Goal: Task Accomplishment & Management: Complete application form

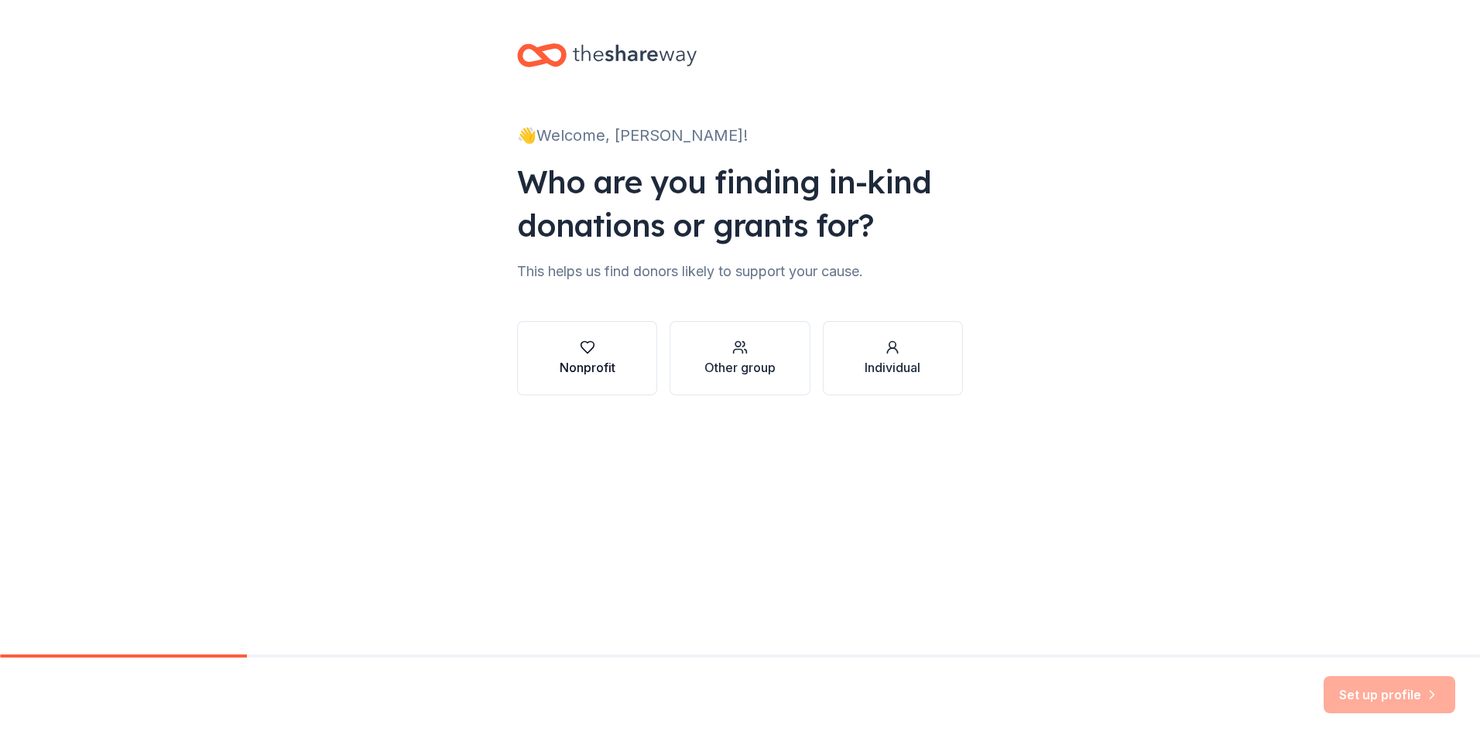
click at [585, 382] on button "Nonprofit" at bounding box center [587, 358] width 140 height 74
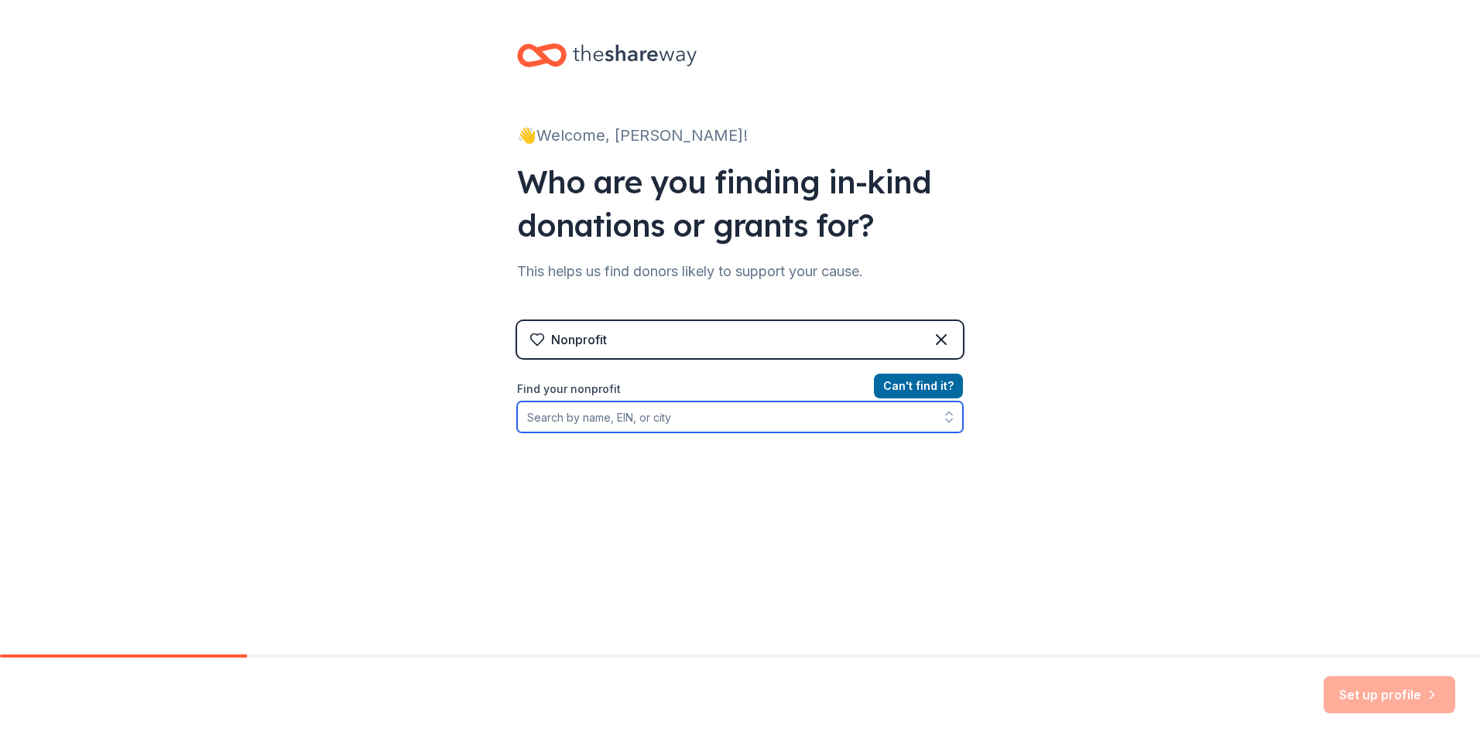
click at [865, 427] on input "Find your nonprofit" at bounding box center [740, 417] width 446 height 31
click at [690, 419] on input "Find your nonprofit" at bounding box center [740, 417] width 446 height 31
click at [591, 416] on input "Aurora Healthcare Foundation" at bounding box center [740, 417] width 446 height 31
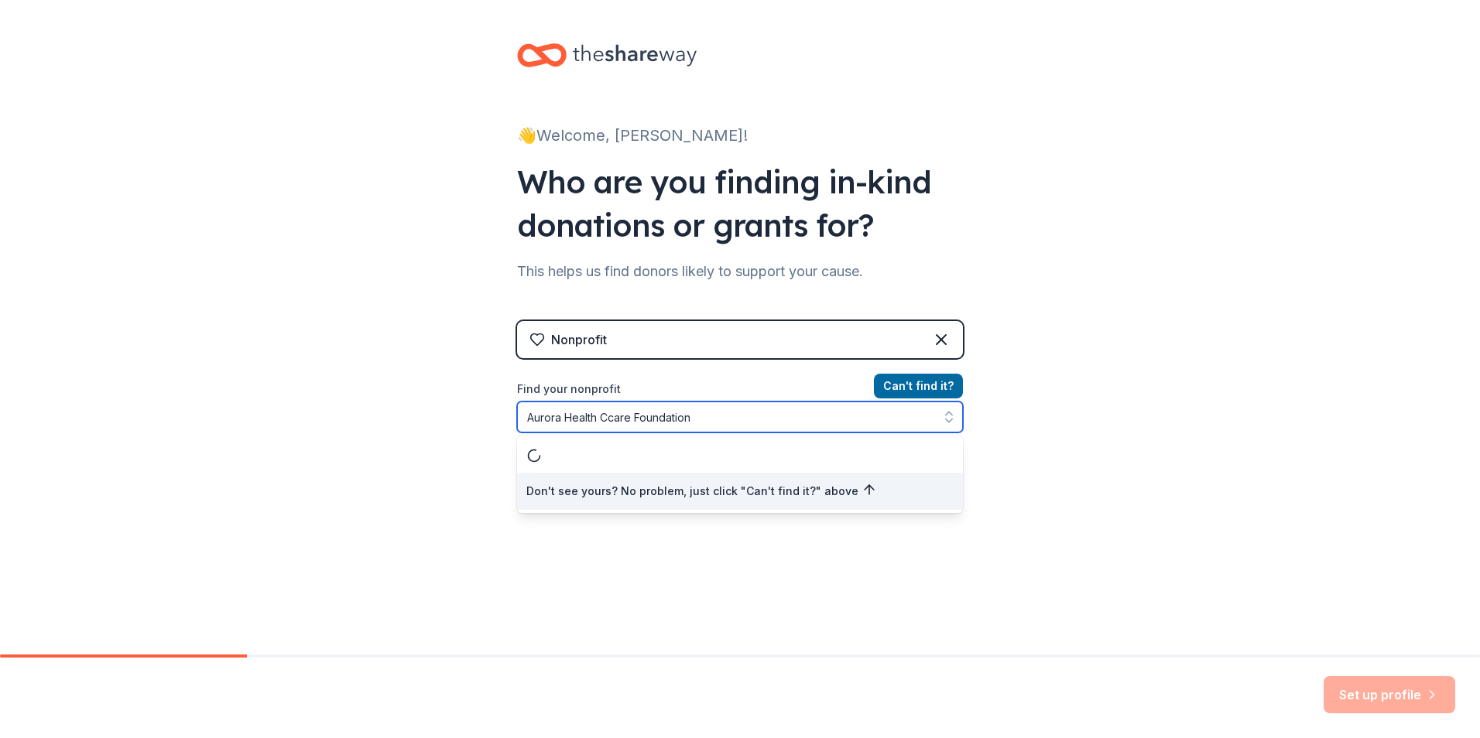
type input "Aurora Health Care Foundation"
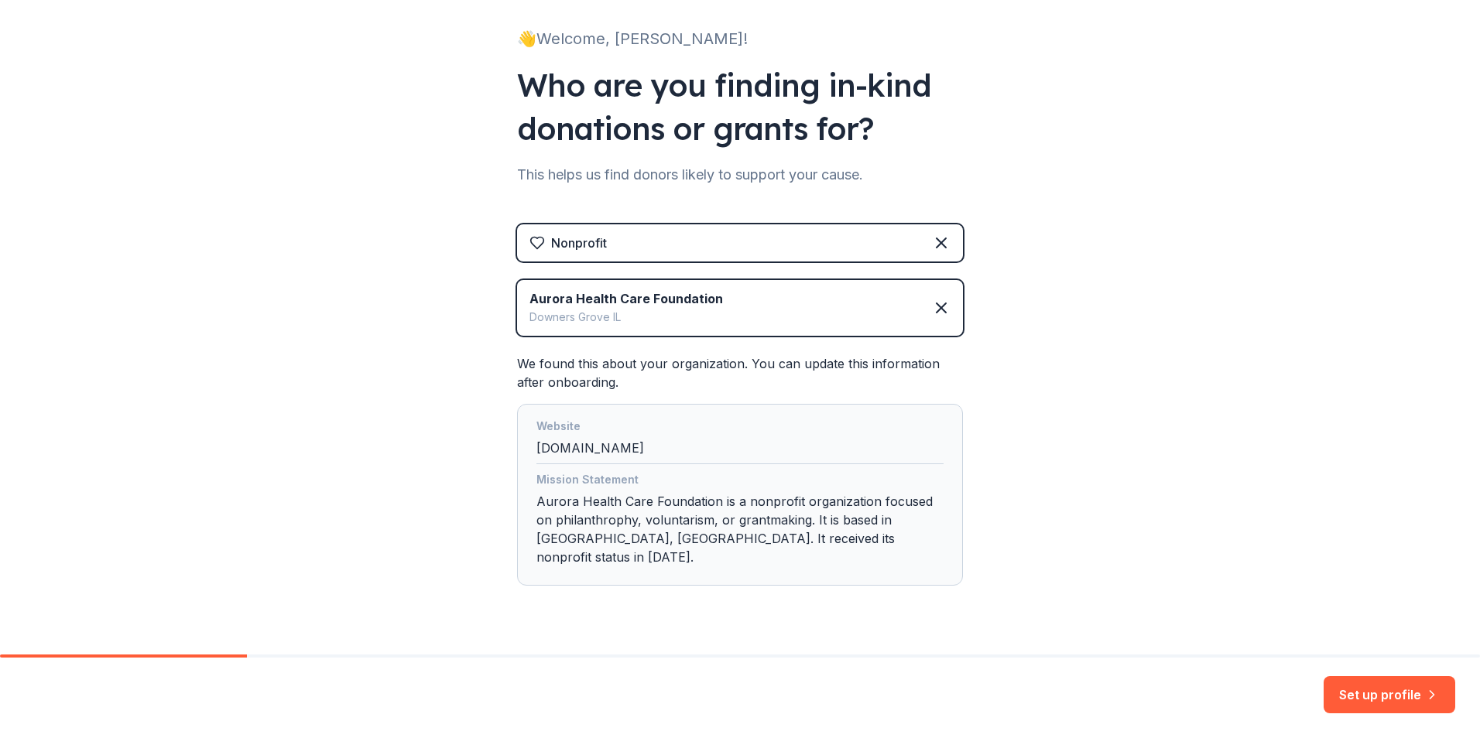
scroll to position [115, 0]
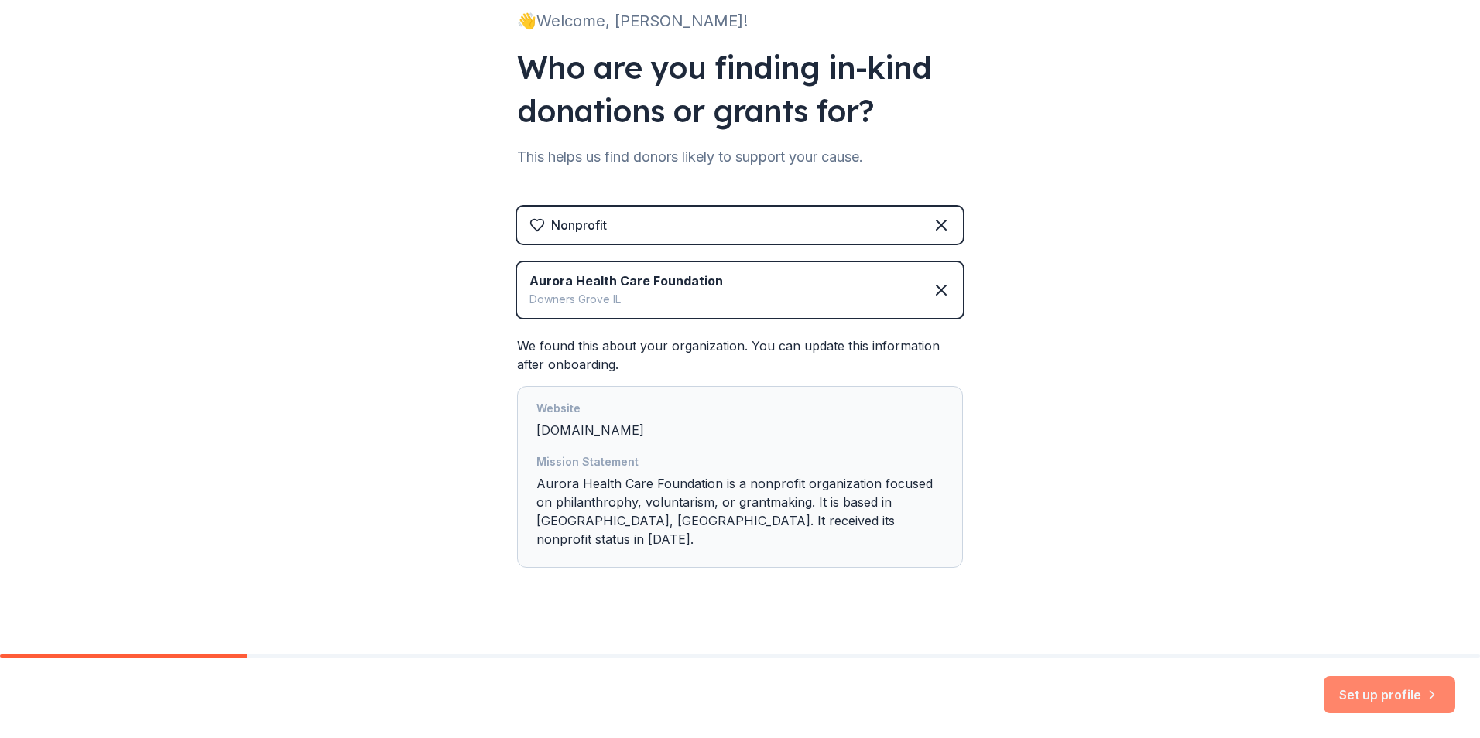
click at [1356, 696] on button "Set up profile" at bounding box center [1390, 695] width 132 height 37
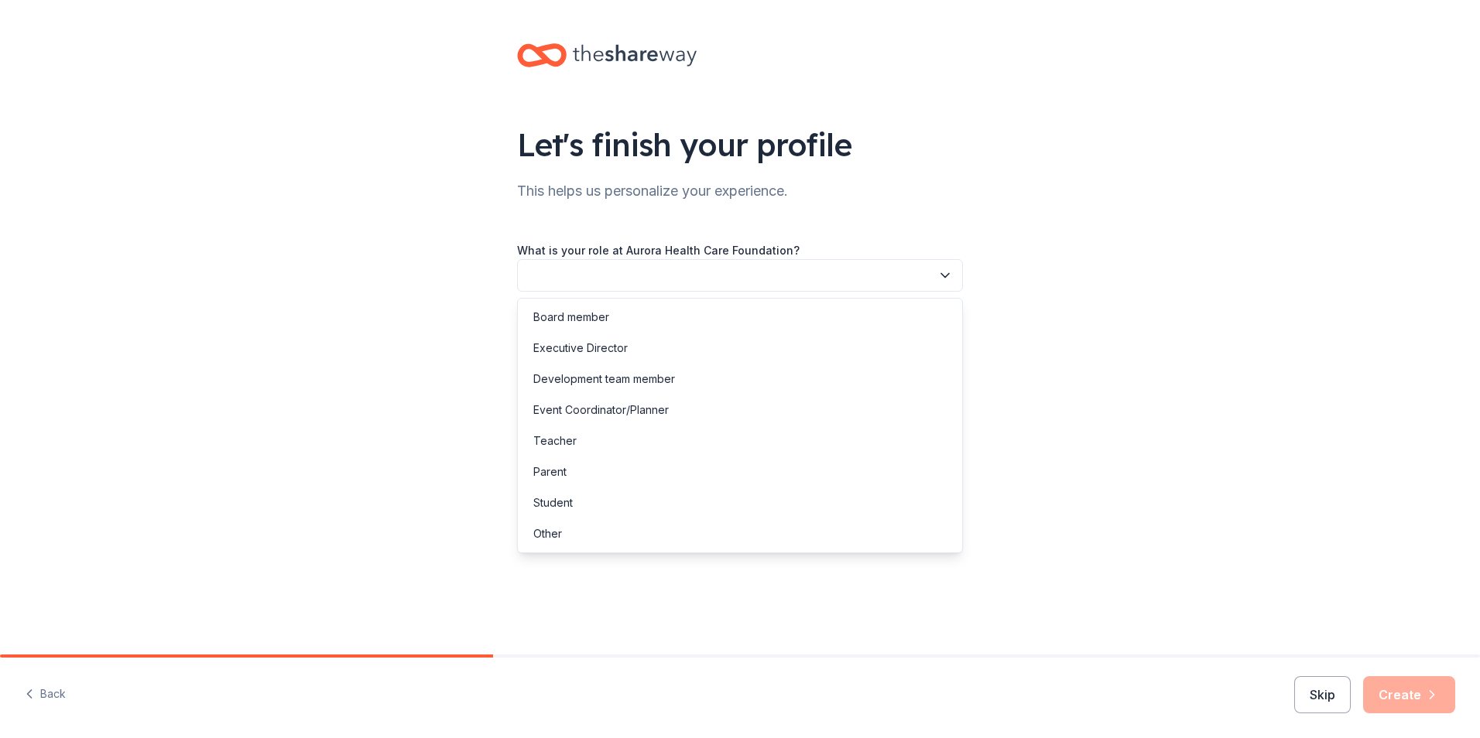
click at [677, 286] on button "button" at bounding box center [740, 275] width 446 height 33
click at [593, 382] on div "Development team member" at bounding box center [604, 379] width 142 height 19
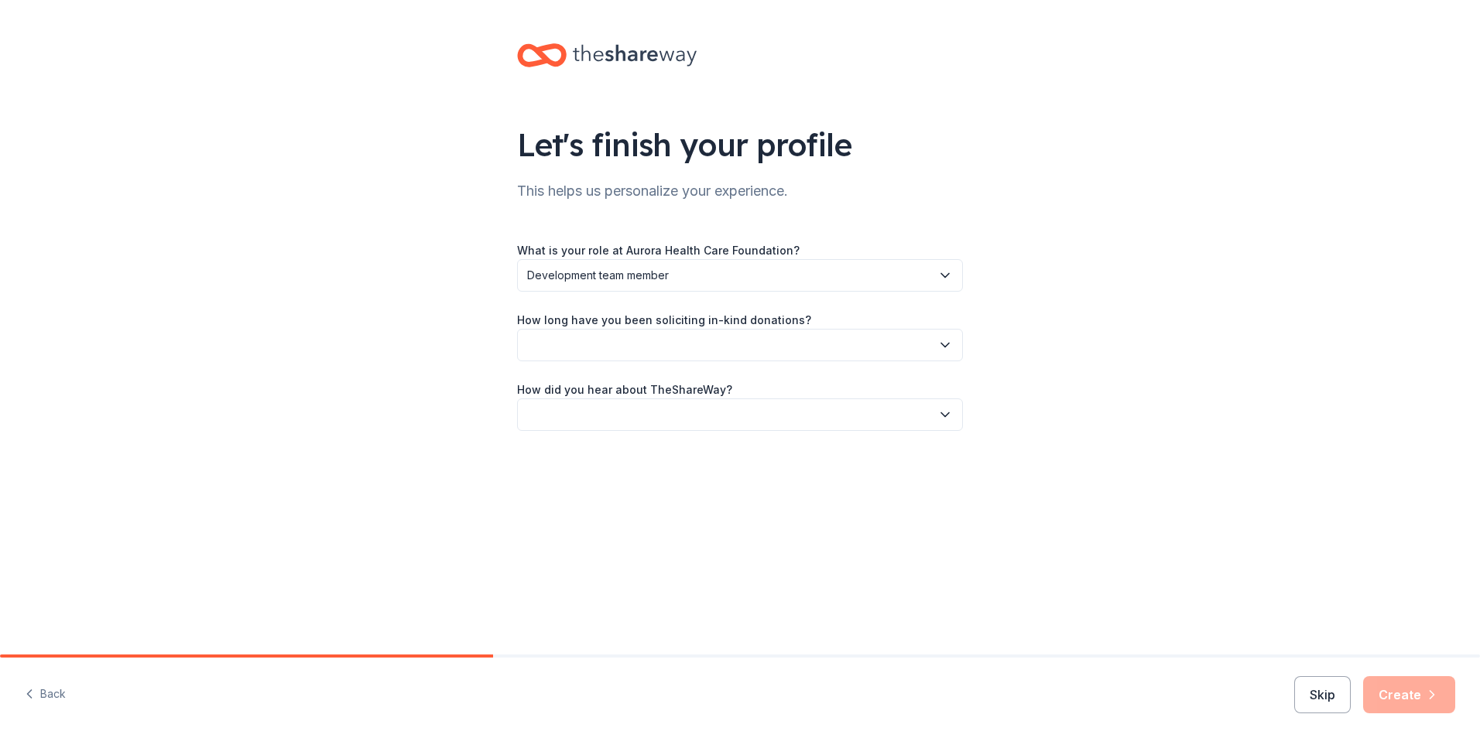
click at [584, 357] on button "button" at bounding box center [740, 345] width 446 height 33
click at [587, 489] on div "More than 5 years" at bounding box center [740, 479] width 438 height 31
click at [553, 420] on button "button" at bounding box center [740, 415] width 446 height 33
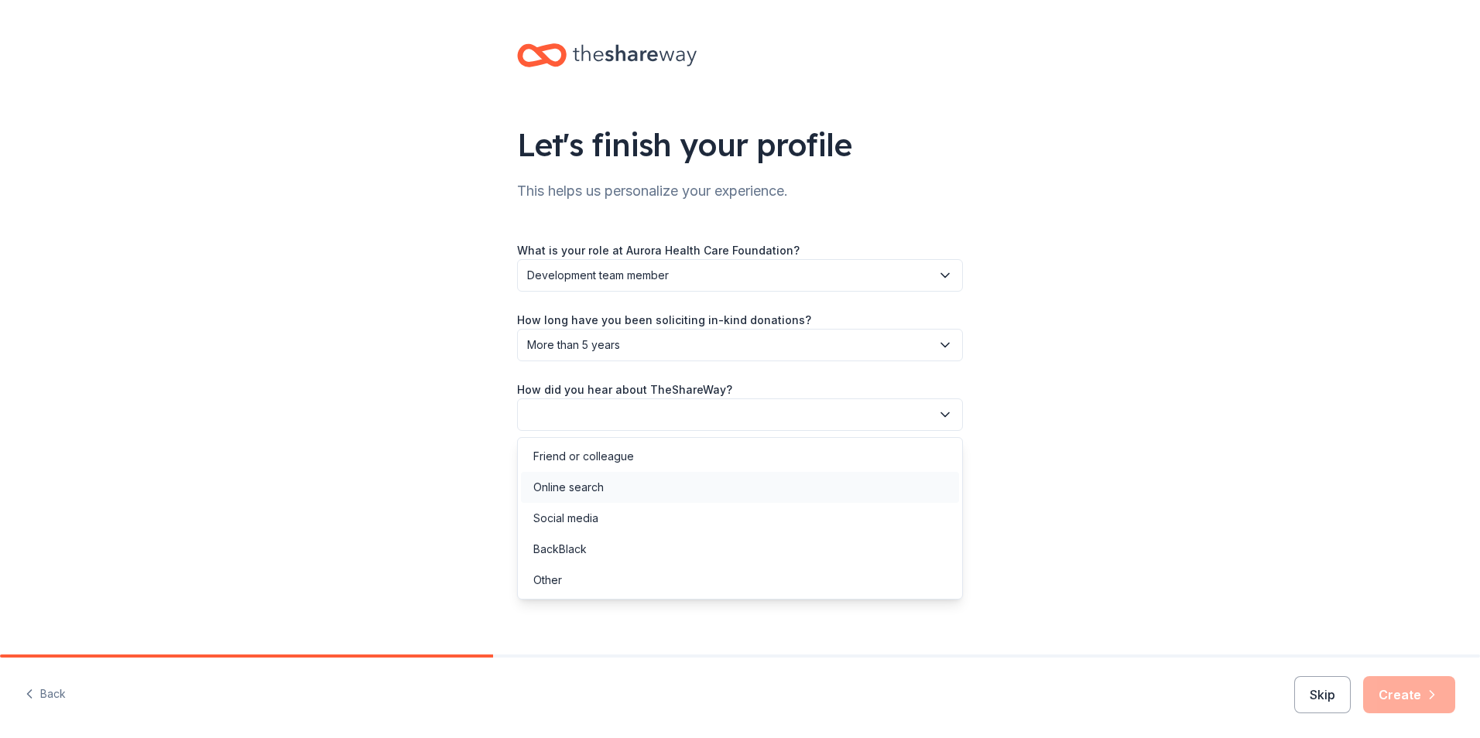
click at [557, 492] on div "Online search" at bounding box center [568, 487] width 70 height 19
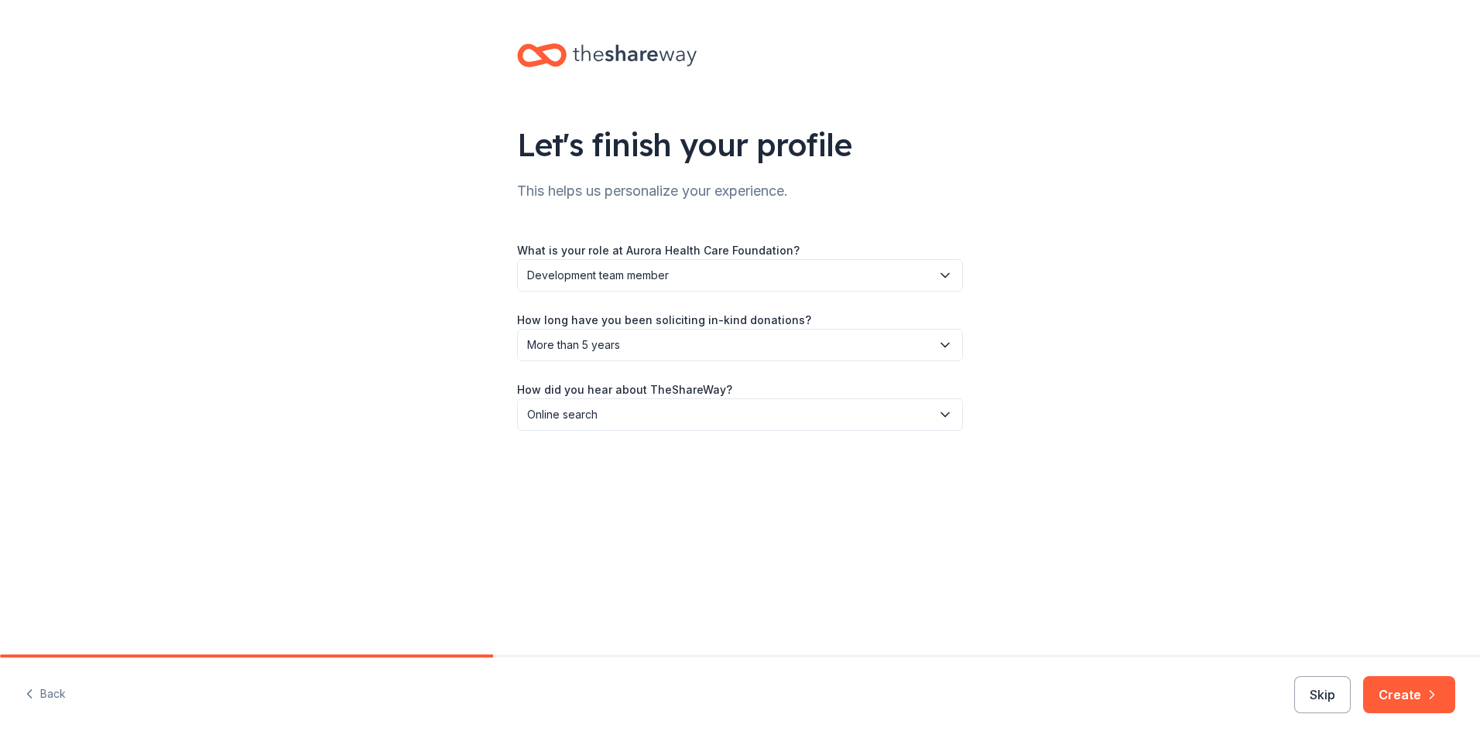
drag, startPoint x: 1402, startPoint y: 695, endPoint x: 1120, endPoint y: 602, distance: 296.7
click at [1403, 691] on button "Create" at bounding box center [1409, 695] width 92 height 37
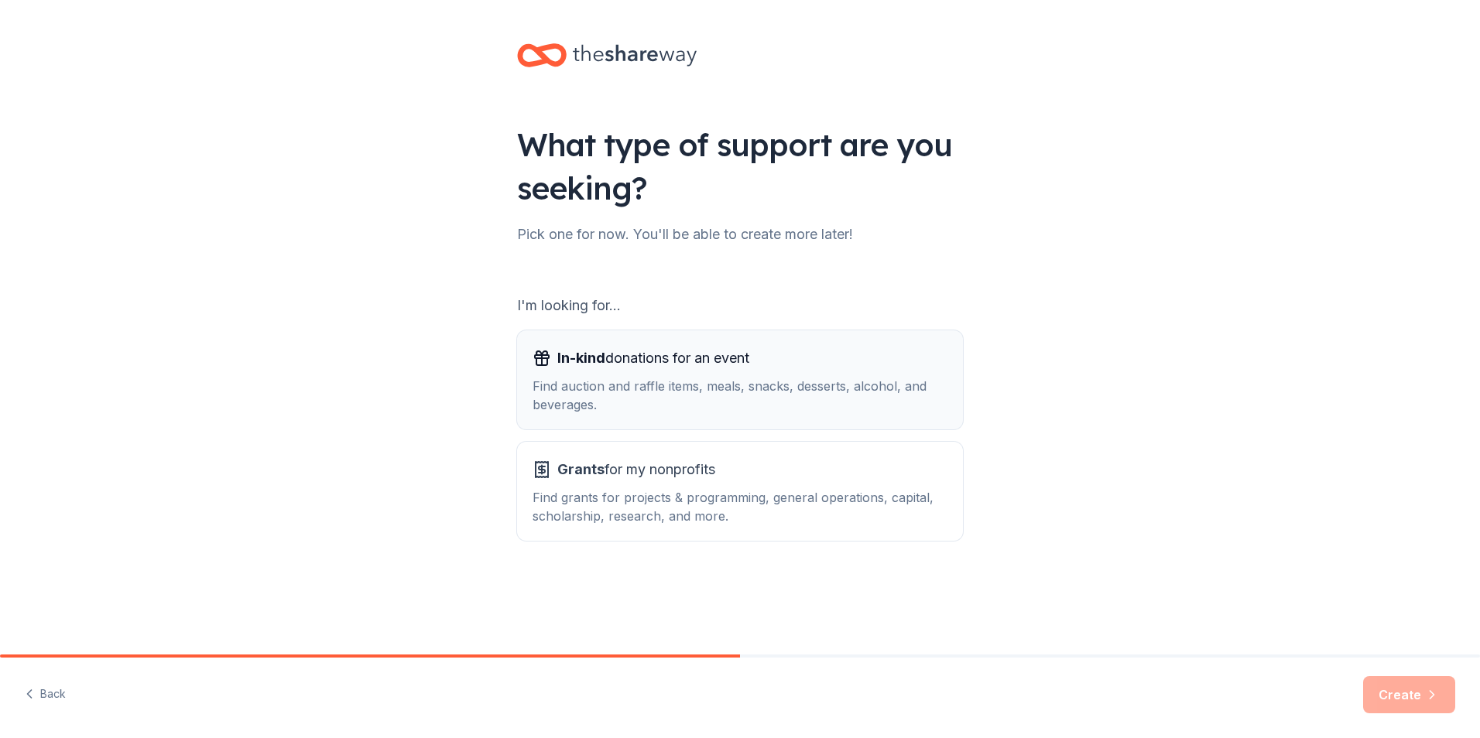
click at [605, 377] on div "Find auction and raffle items, meals, snacks, desserts, alcohol, and beverages." at bounding box center [740, 395] width 415 height 37
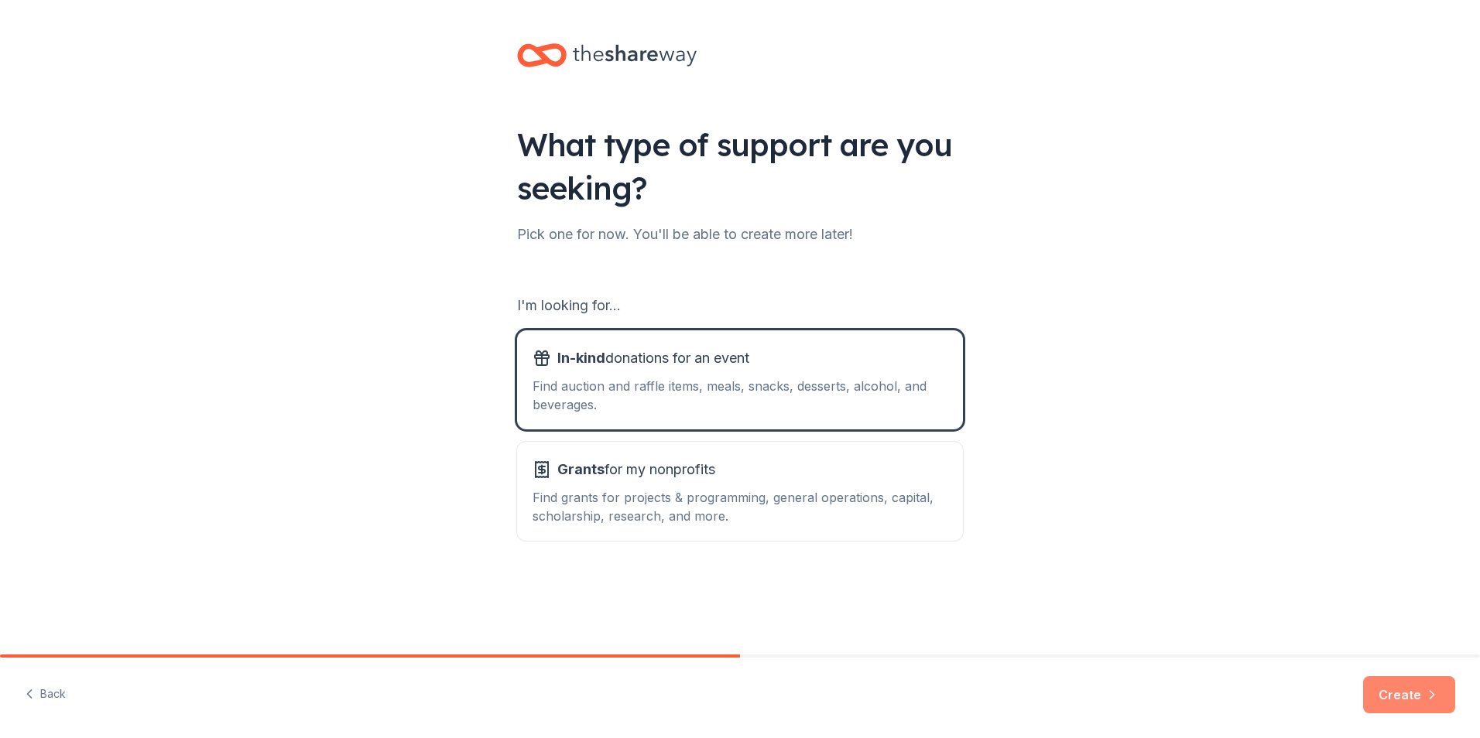
click at [1429, 701] on icon "button" at bounding box center [1431, 694] width 15 height 15
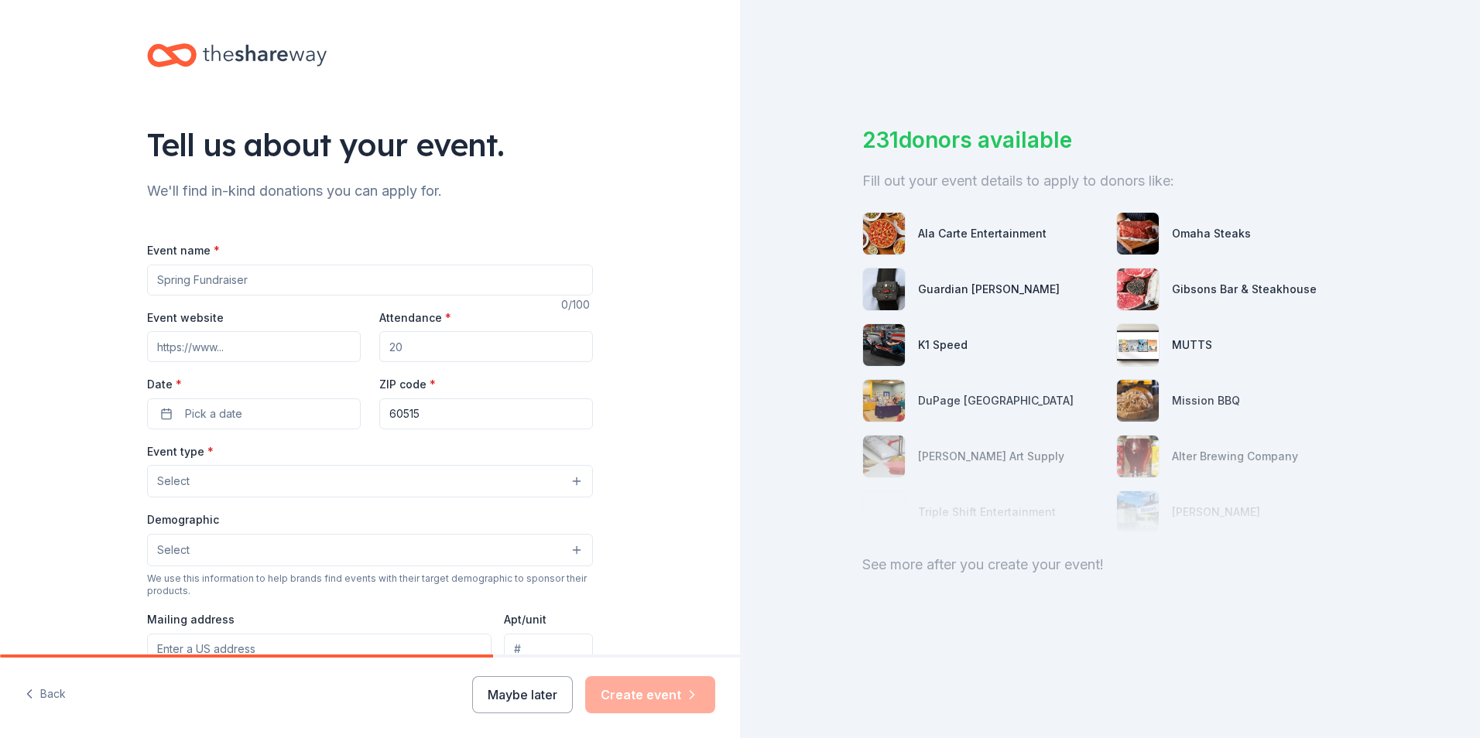
drag, startPoint x: 255, startPoint y: 277, endPoint x: 156, endPoint y: 279, distance: 99.9
click at [156, 279] on input "Event name *" at bounding box center [370, 280] width 446 height 31
type input "Benefit Event for [GEOGRAPHIC_DATA]"
type input "[DOMAIN_NAME]"
type input "120"
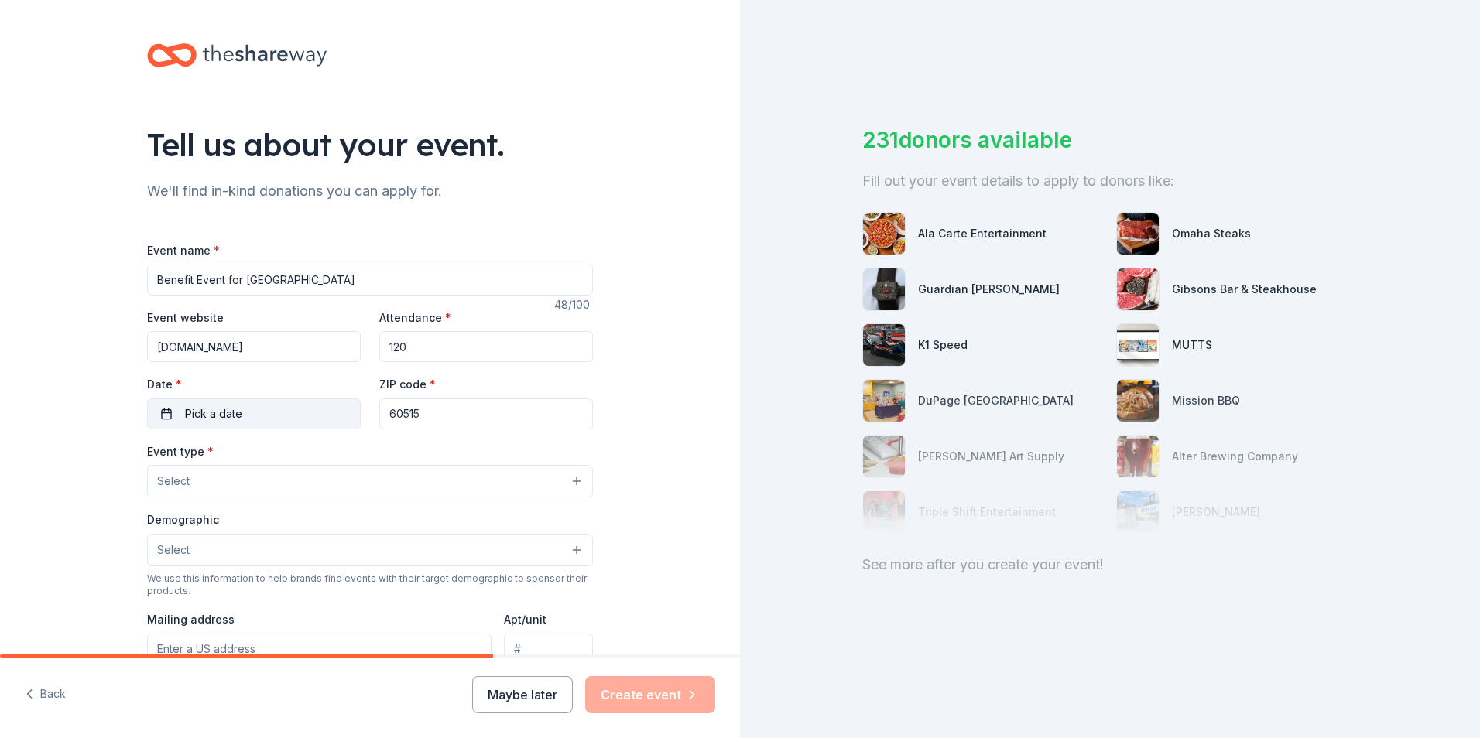
click at [239, 413] on button "Pick a date" at bounding box center [254, 414] width 214 height 31
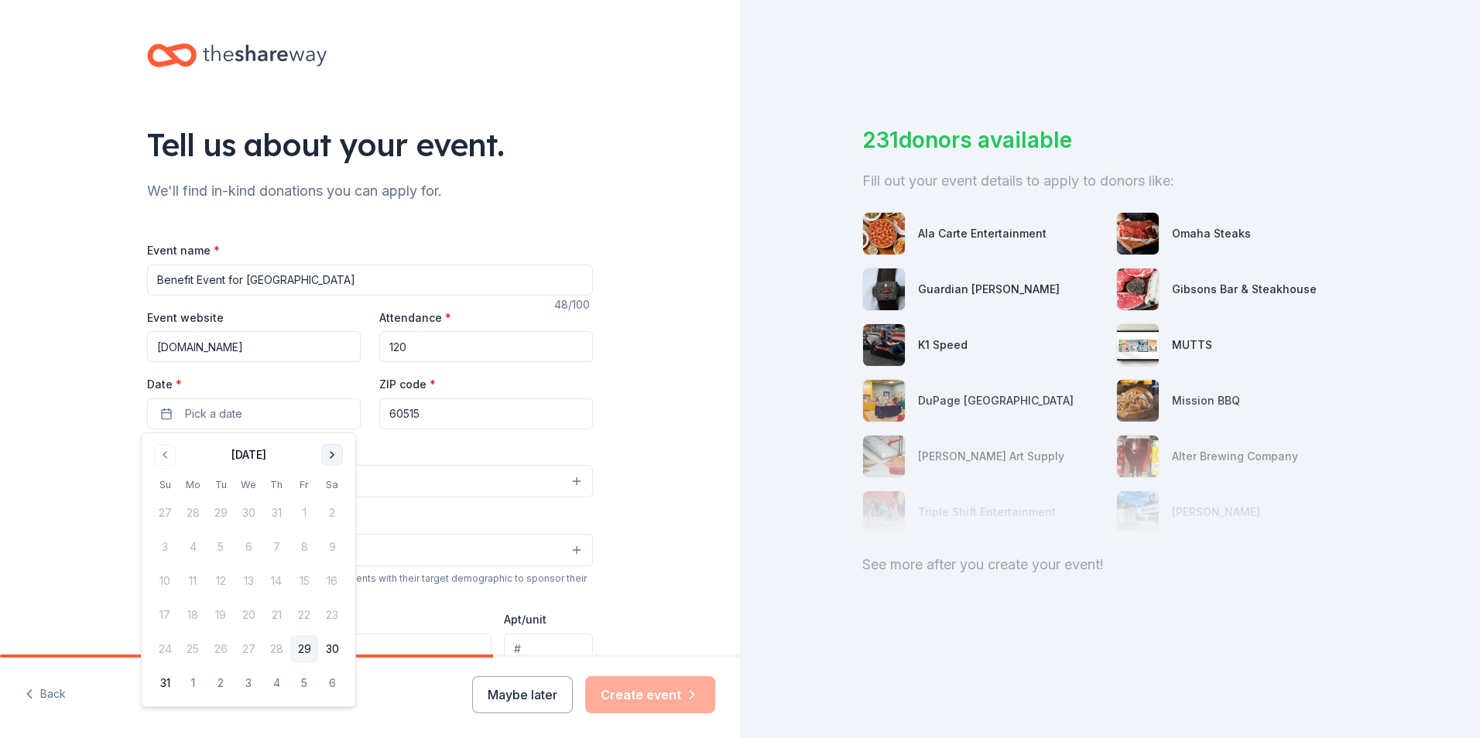
click at [340, 459] on button "Go to next month" at bounding box center [332, 455] width 22 height 22
click at [331, 617] on button "25" at bounding box center [332, 615] width 28 height 28
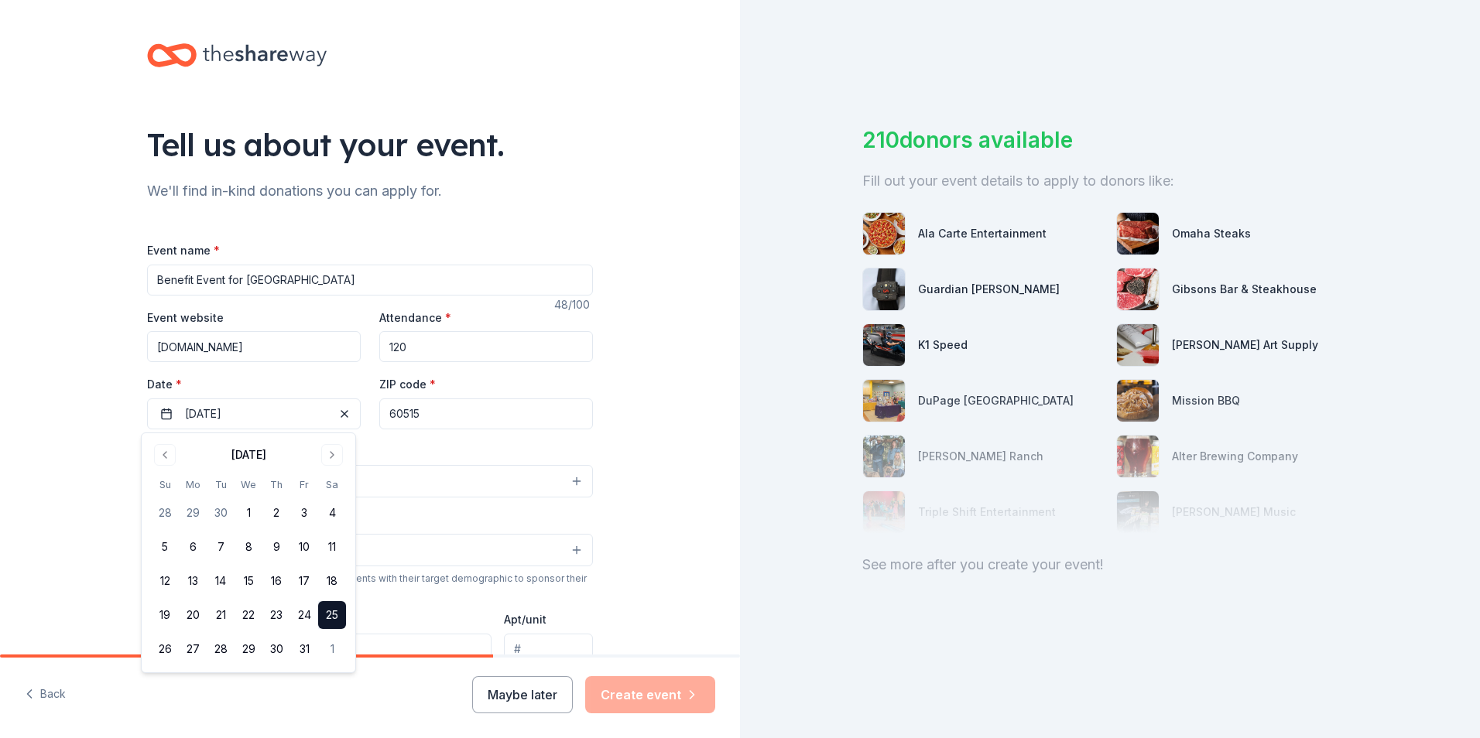
click at [334, 619] on button "25" at bounding box center [332, 615] width 28 height 28
click at [444, 423] on input "60515" at bounding box center [486, 414] width 214 height 31
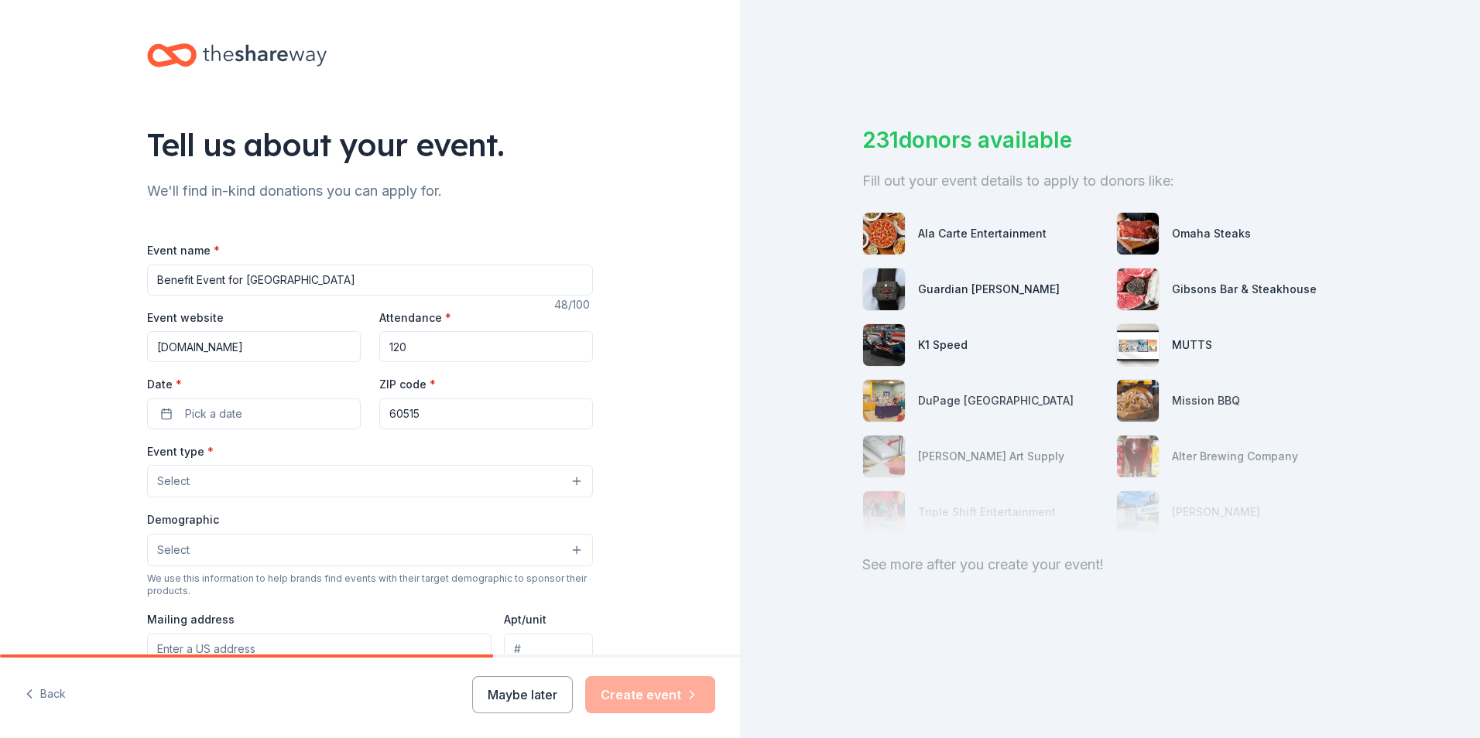
drag, startPoint x: 453, startPoint y: 415, endPoint x: 282, endPoint y: 431, distance: 171.8
click at [303, 418] on div "Event website [DOMAIN_NAME] Attendance * 120 Date * Pick a date ZIP code * 60515" at bounding box center [370, 369] width 446 height 122
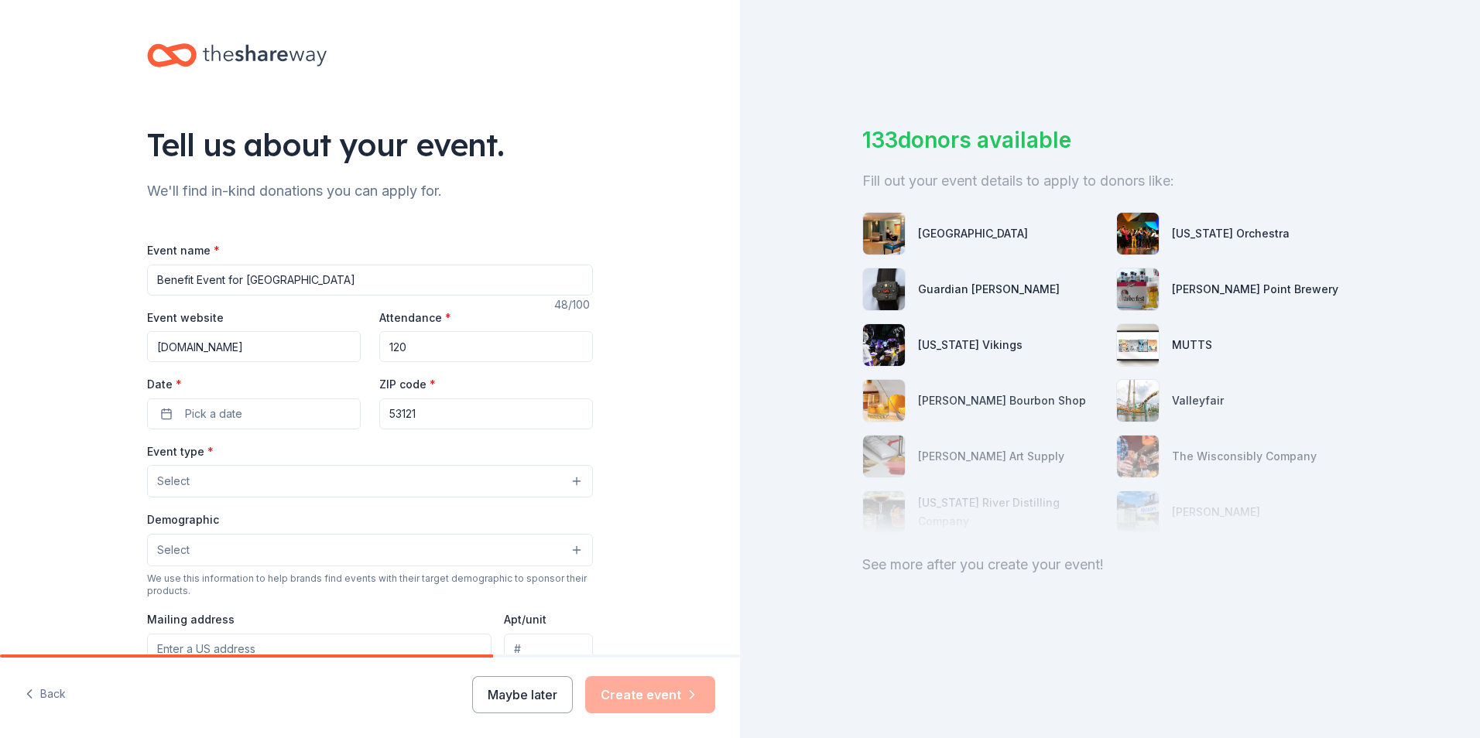
type input "53121"
click at [277, 486] on button "Select" at bounding box center [370, 481] width 446 height 33
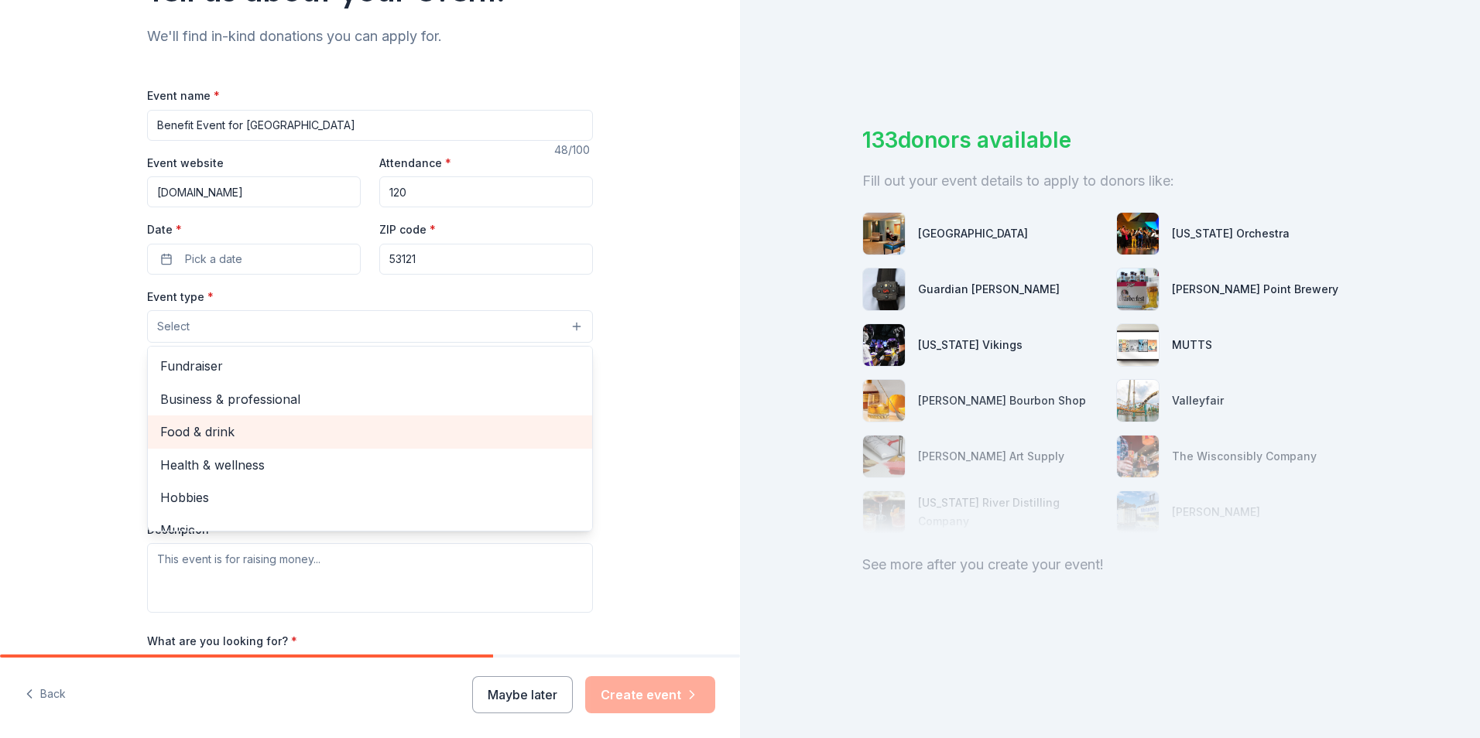
click at [232, 438] on span "Food & drink" at bounding box center [370, 432] width 420 height 20
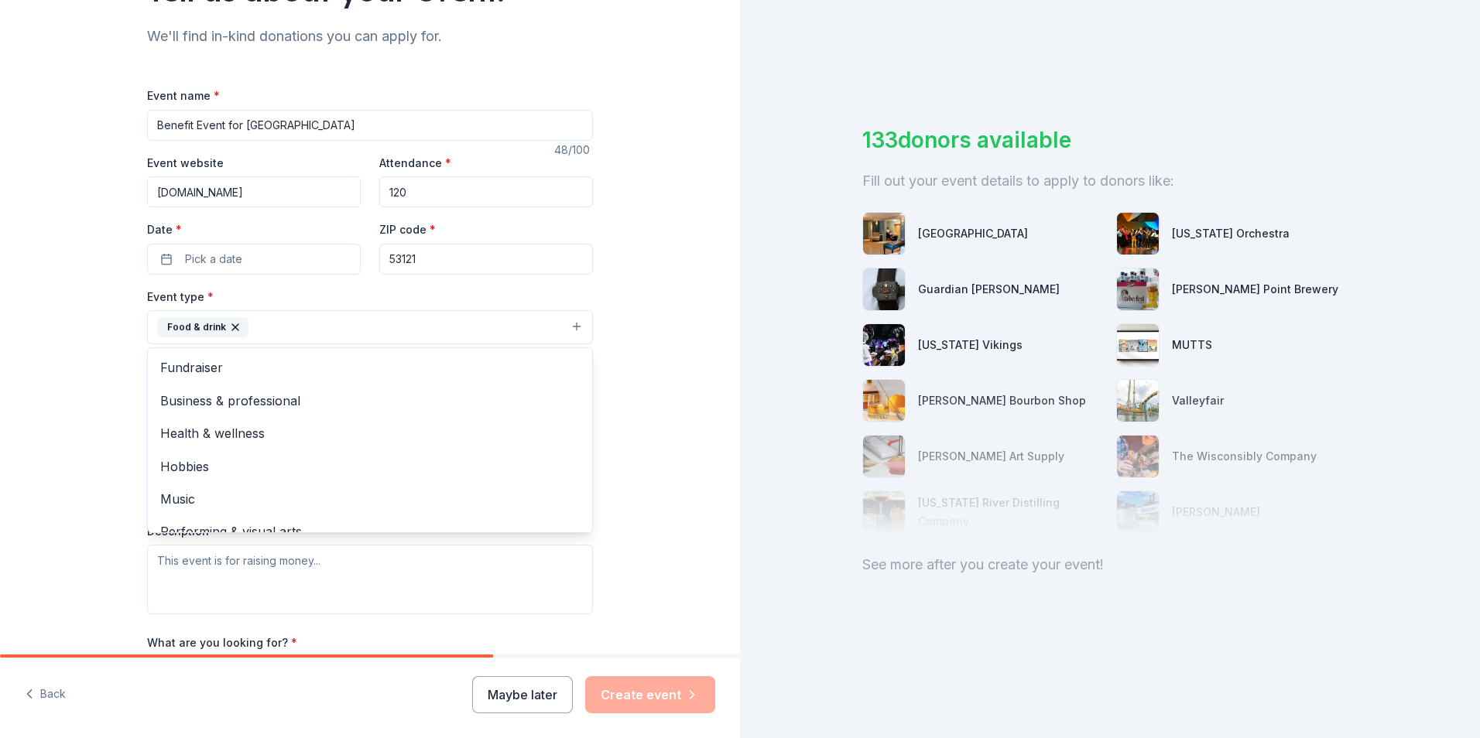
click at [680, 428] on div "Tell us about your event. We'll find in-kind donations you can apply for. Event…" at bounding box center [370, 361] width 740 height 1032
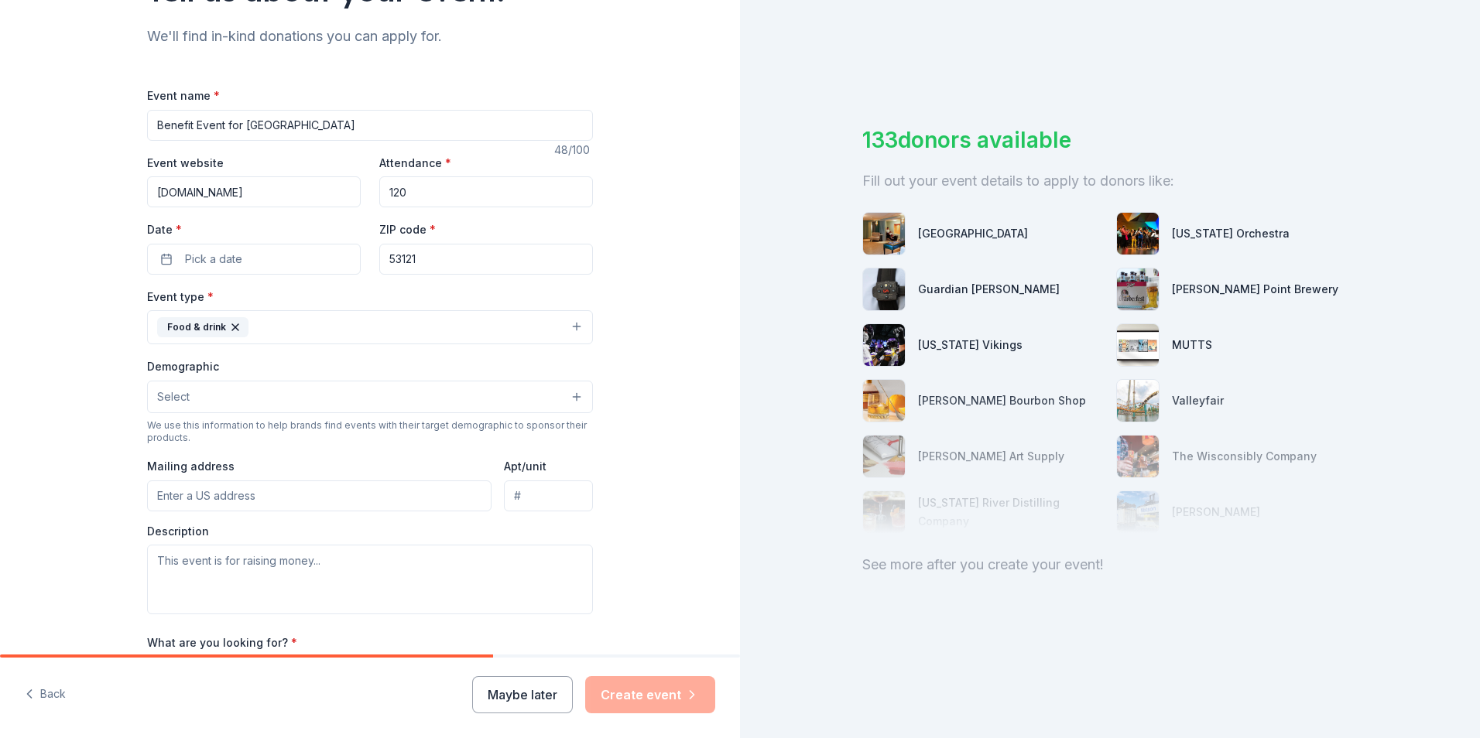
click at [245, 408] on button "Select" at bounding box center [370, 397] width 446 height 33
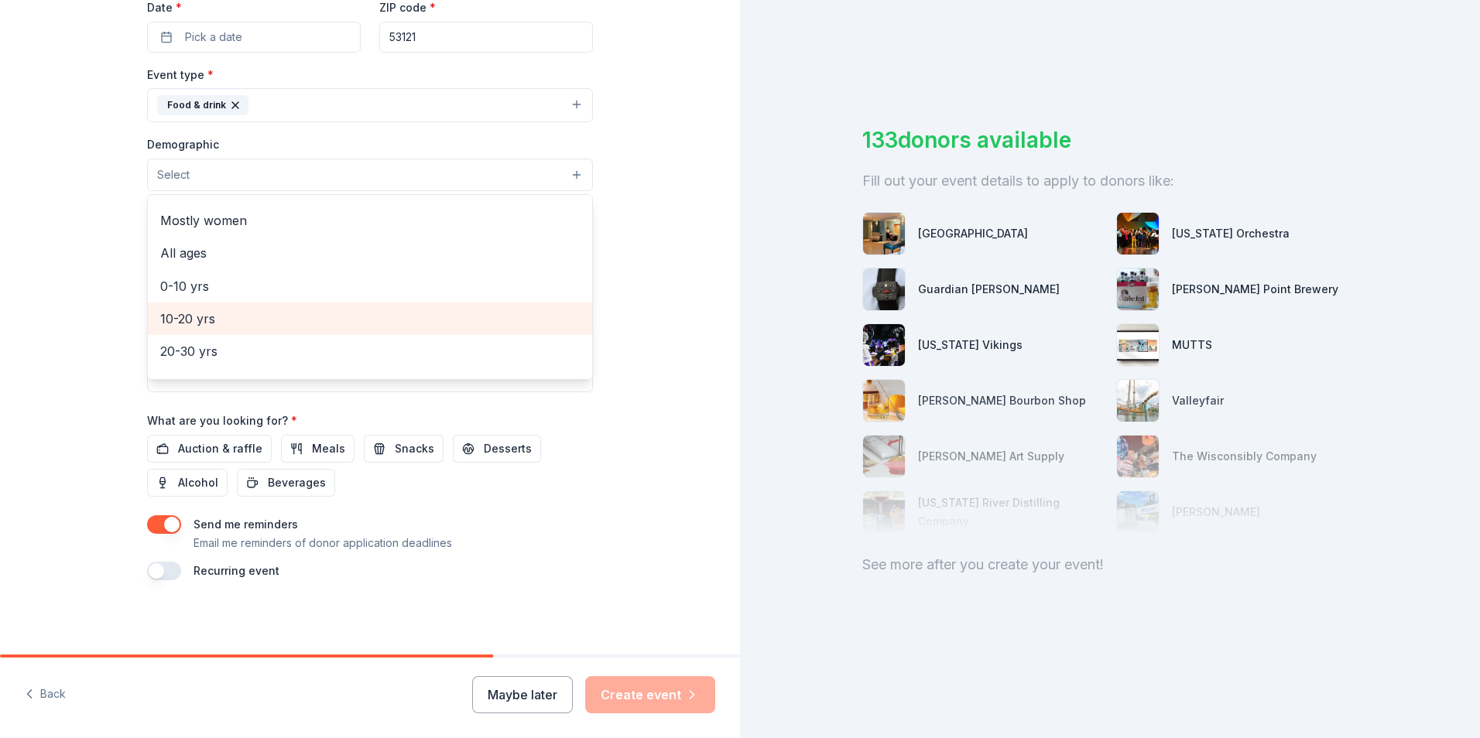
scroll to position [16, 0]
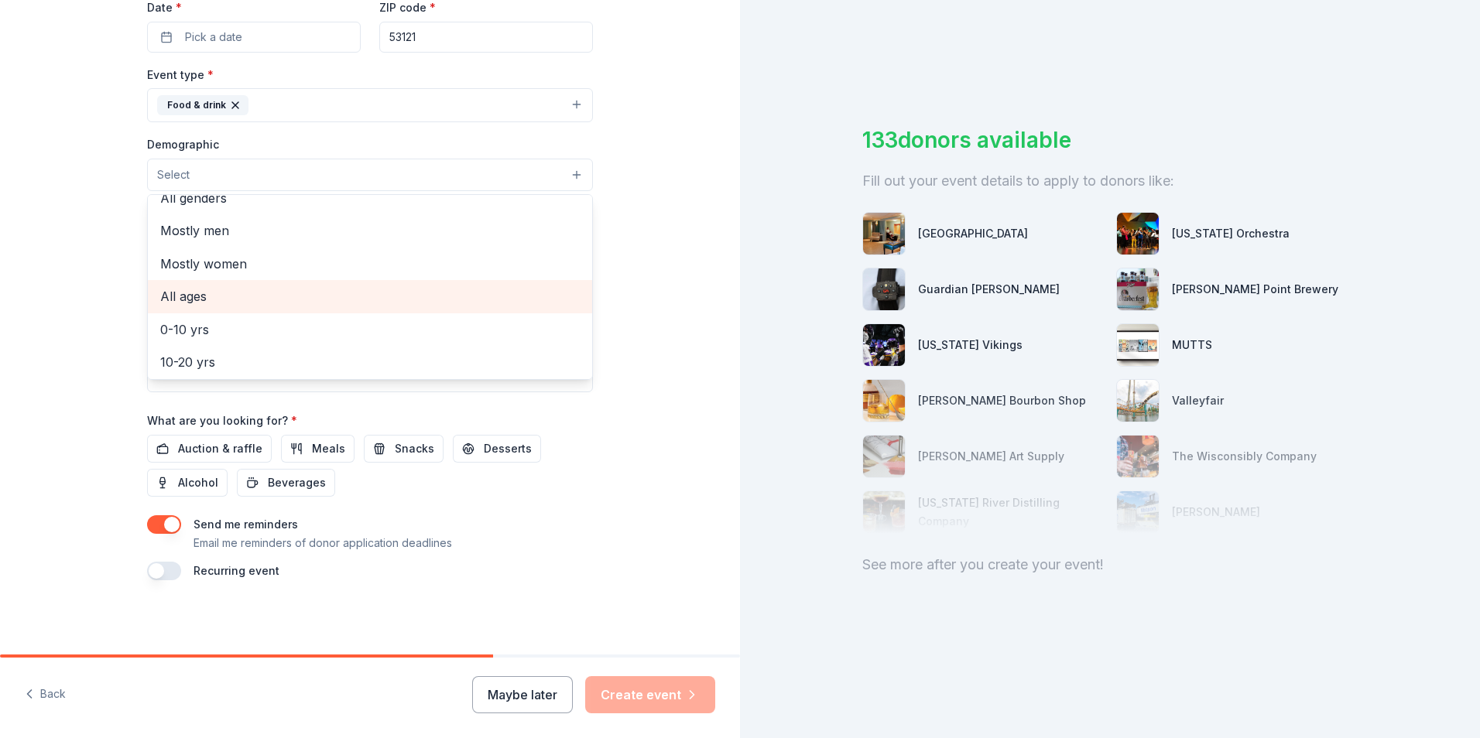
click at [199, 301] on span "All ages" at bounding box center [370, 296] width 420 height 20
click at [570, 500] on div "Event name * Benefit Event for [GEOGRAPHIC_DATA] 48 /100 Event website [DOMAIN_…" at bounding box center [370, 223] width 446 height 718
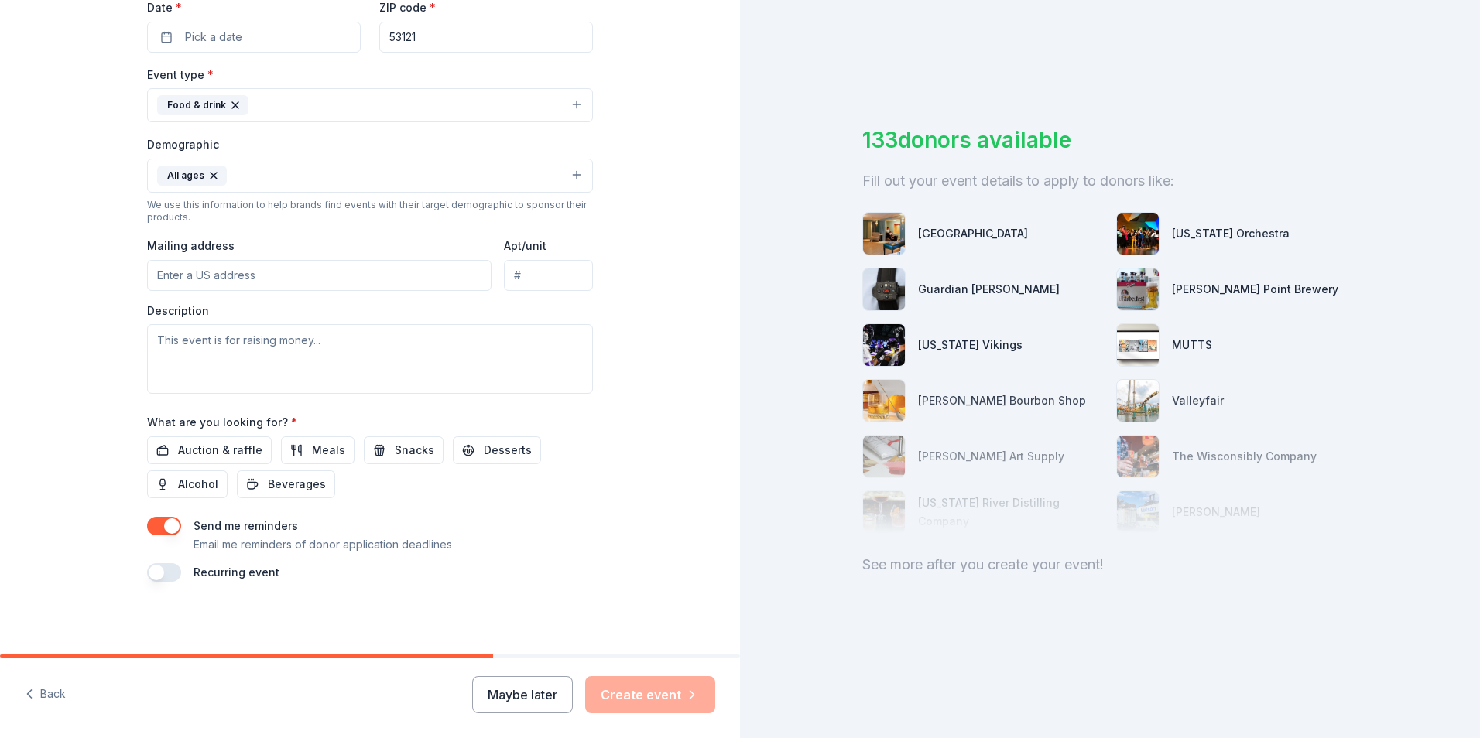
click at [154, 279] on input "Mailing address" at bounding box center [319, 275] width 344 height 31
type input "[STREET_ADDRESS]"
click at [530, 276] on input "Apt/unit" at bounding box center [548, 275] width 89 height 31
type input "Foundation Office"
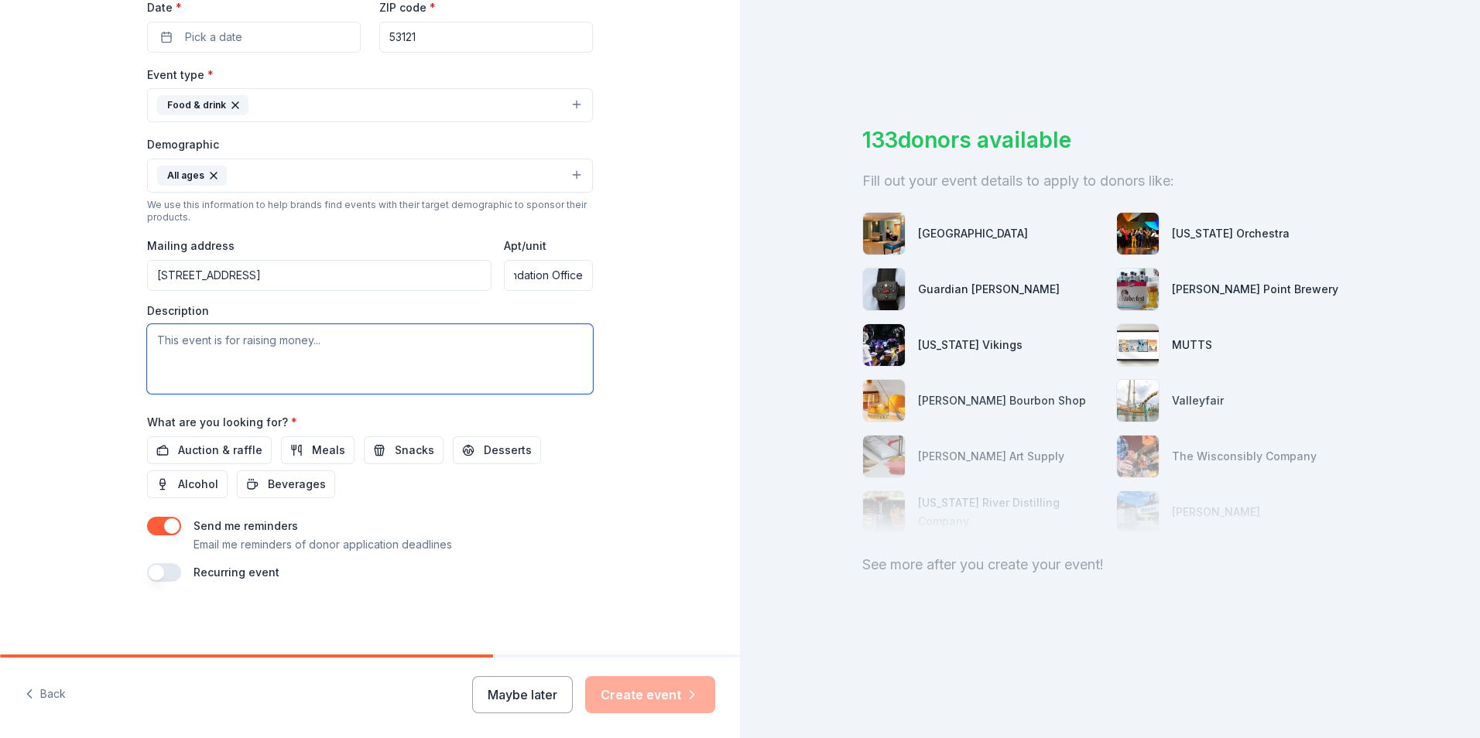
click at [152, 341] on textarea at bounding box center [370, 359] width 446 height 70
paste textarea "Lo ips dolorsi am consecte adi 08el Seddoe Tempori Utlab et Dolorema, Aliquae 9…"
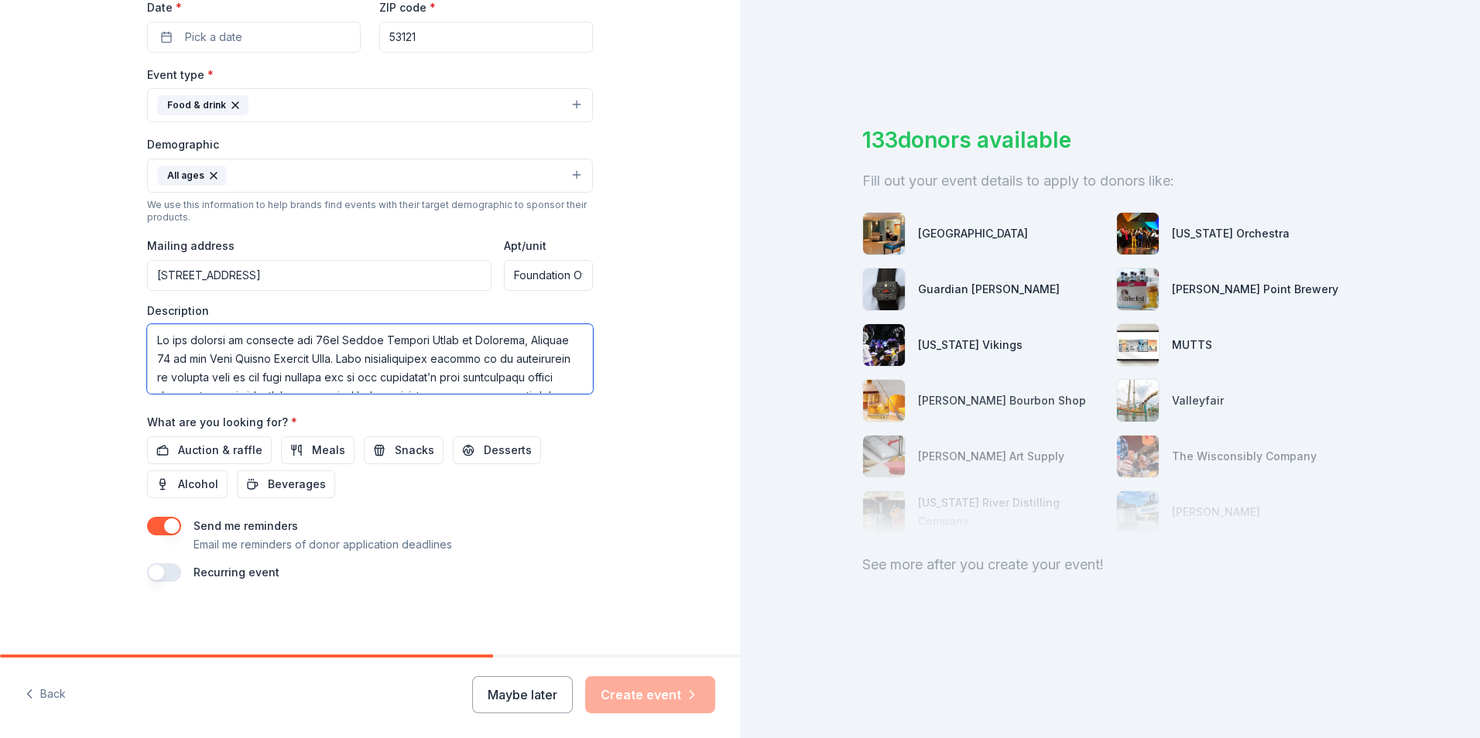
scroll to position [233, 0]
type textarea "Lo ips dolorsi am consecte adi 08el Seddoe Tempori Utlab et Dolorema, Aliquae 9…"
click at [188, 450] on span "Auction & raffle" at bounding box center [220, 450] width 84 height 19
click at [165, 571] on button "button" at bounding box center [164, 573] width 34 height 19
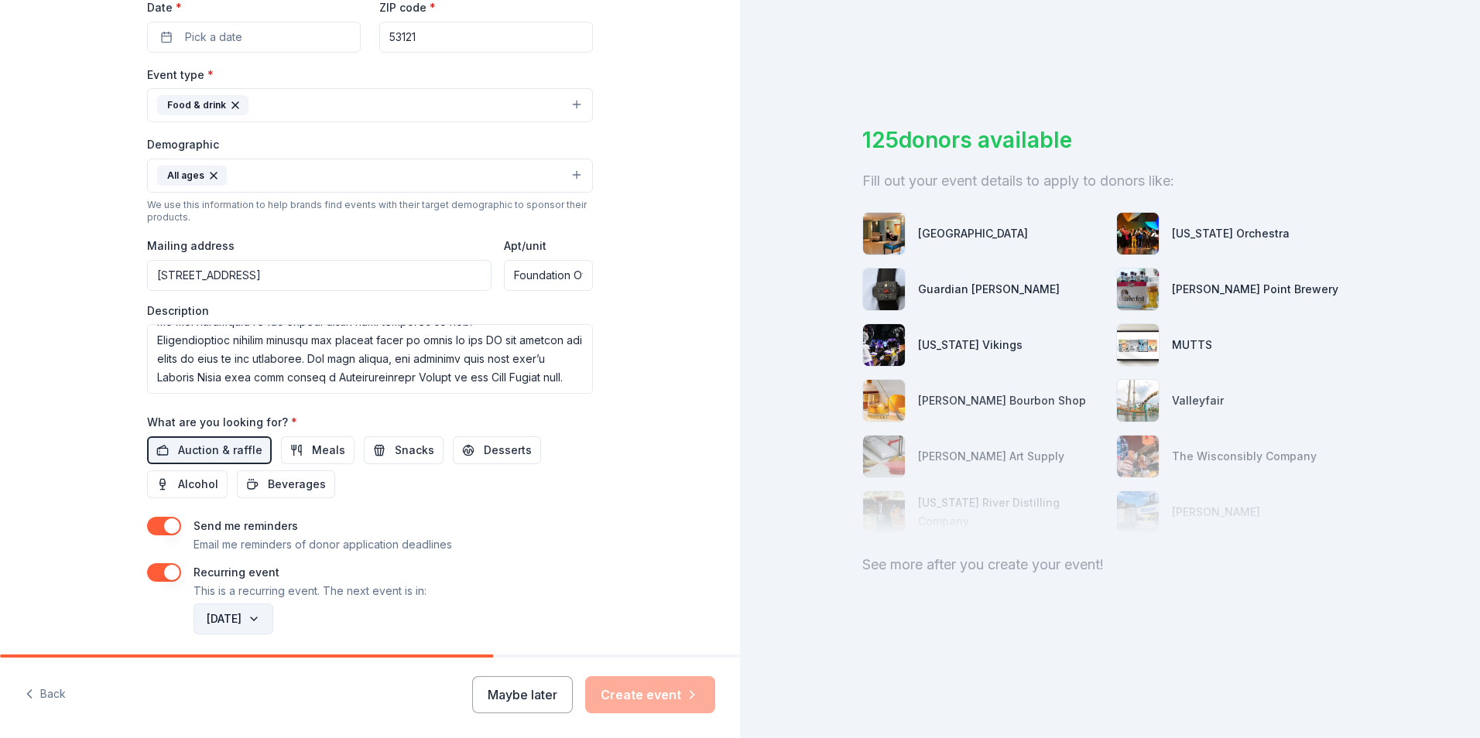
click at [273, 627] on button "[DATE]" at bounding box center [234, 619] width 80 height 31
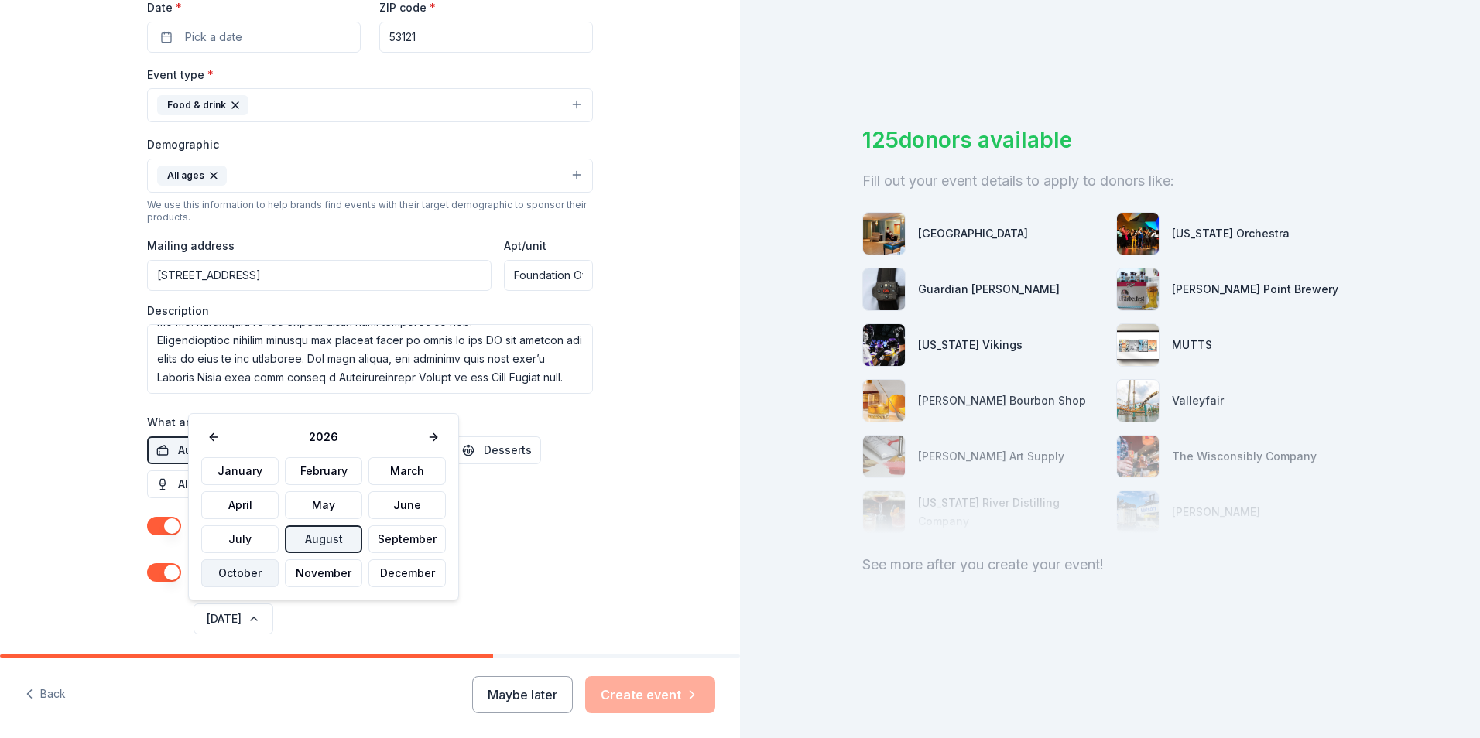
click at [255, 580] on button "October" at bounding box center [239, 574] width 77 height 28
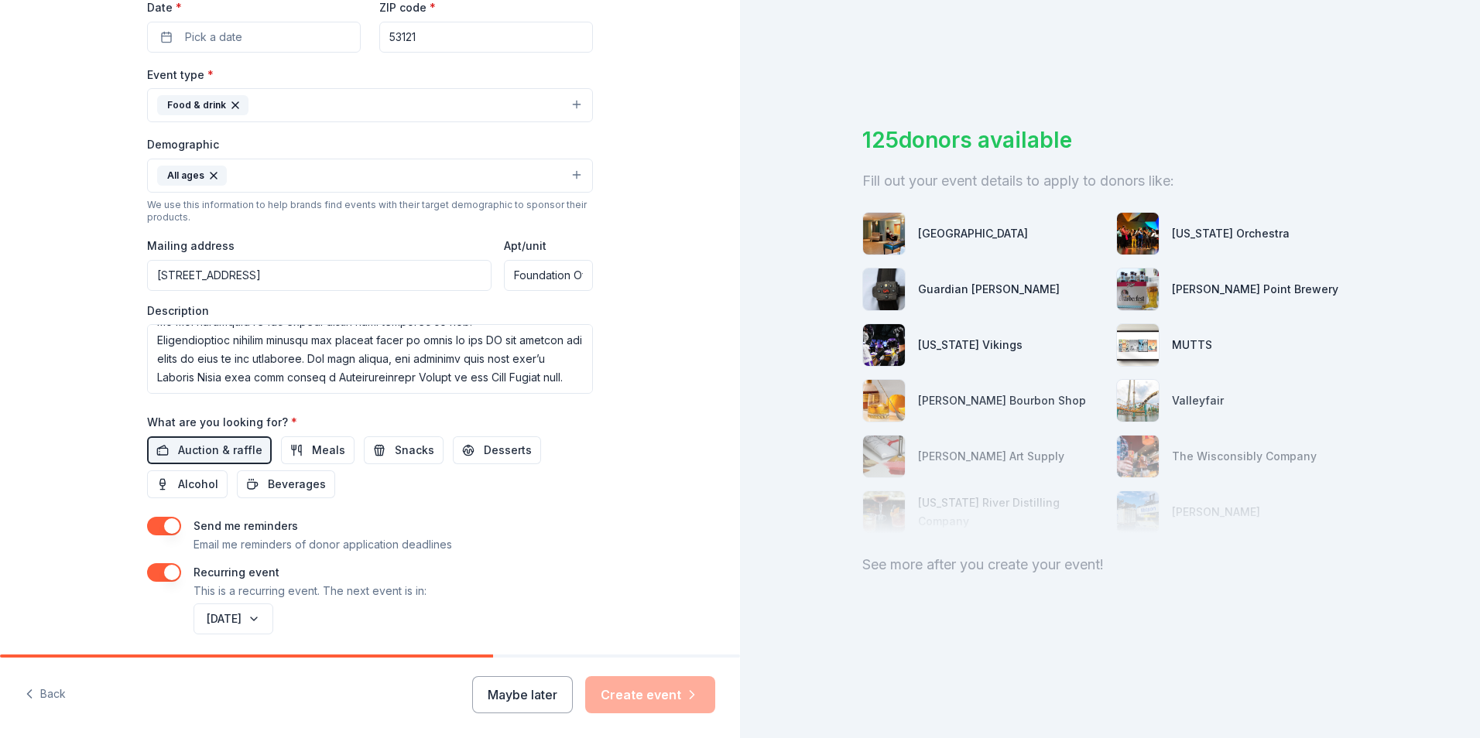
scroll to position [434, 0]
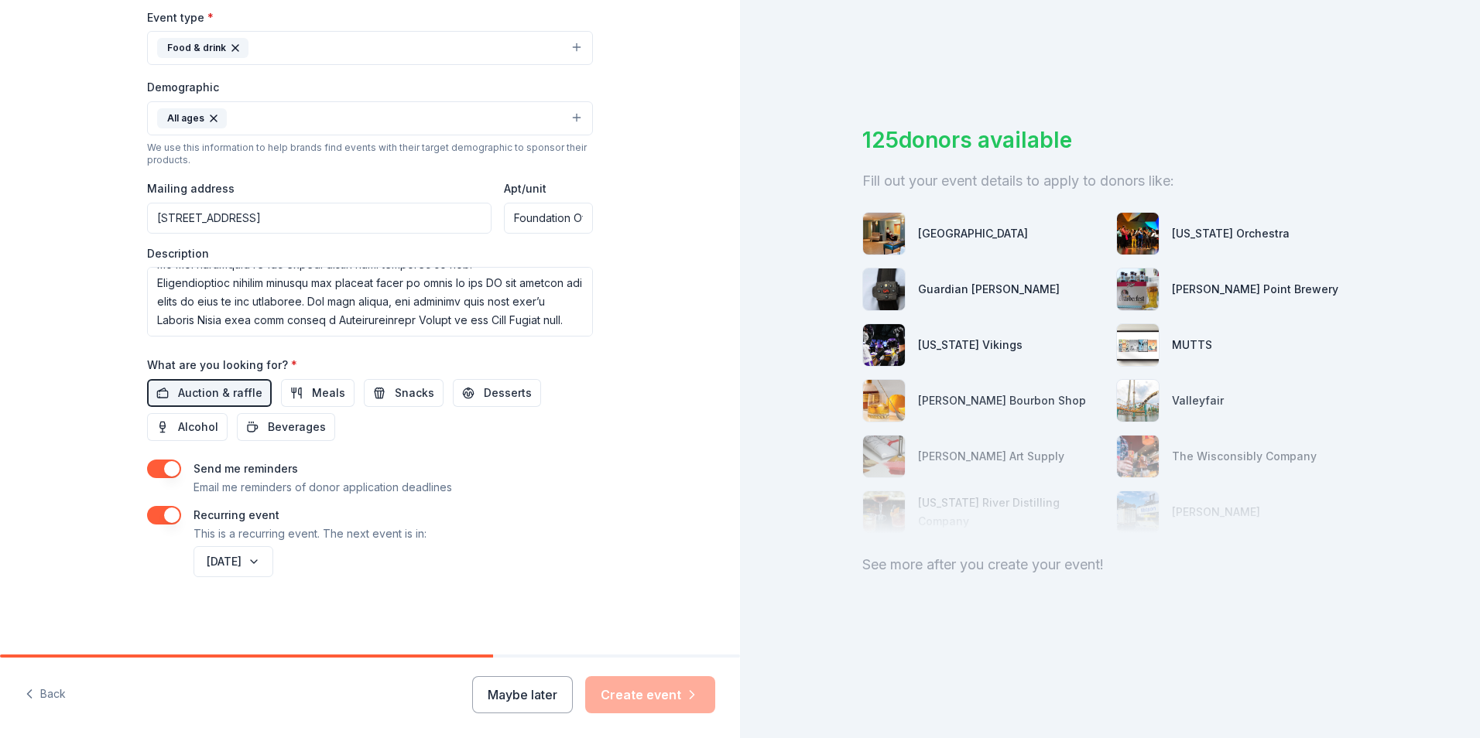
click at [646, 701] on div "Maybe later Create event" at bounding box center [593, 695] width 243 height 37
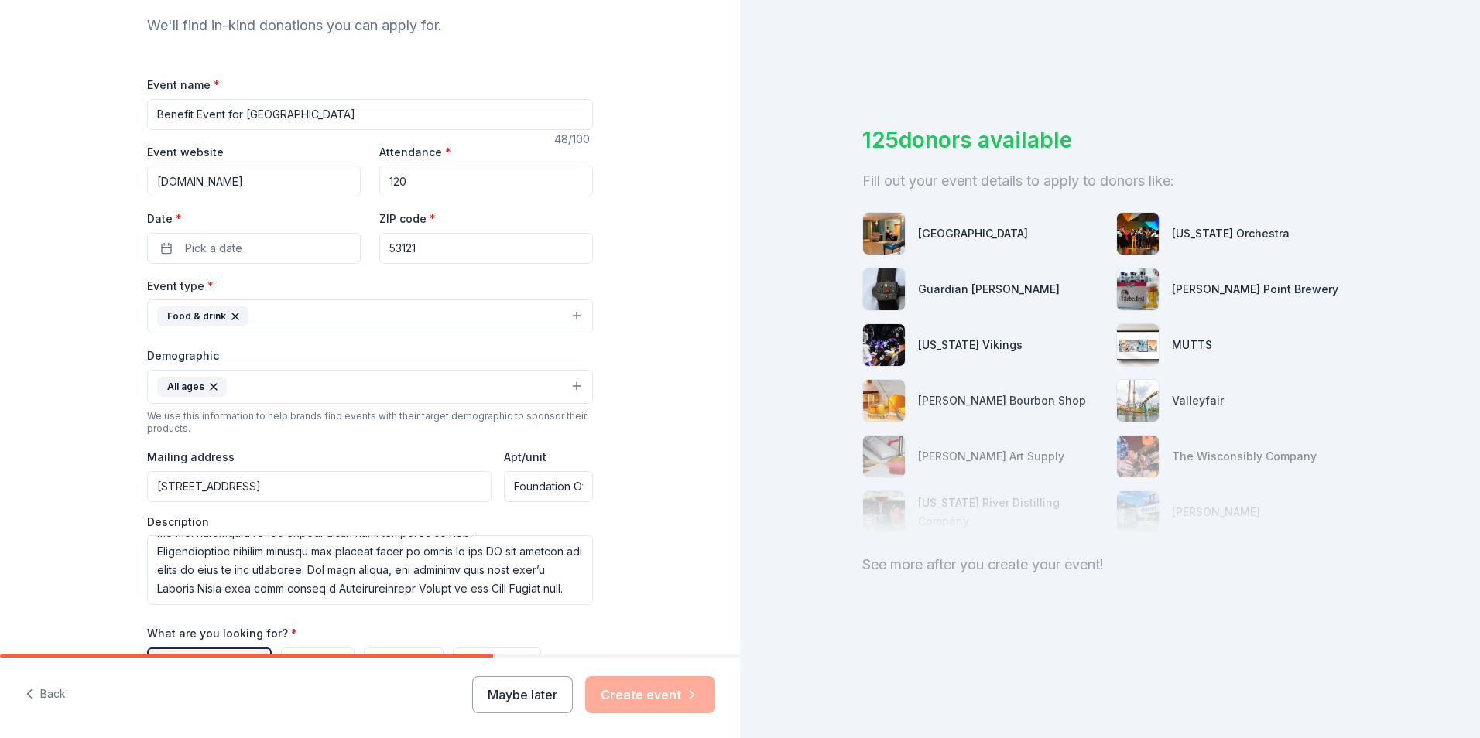
scroll to position [125, 0]
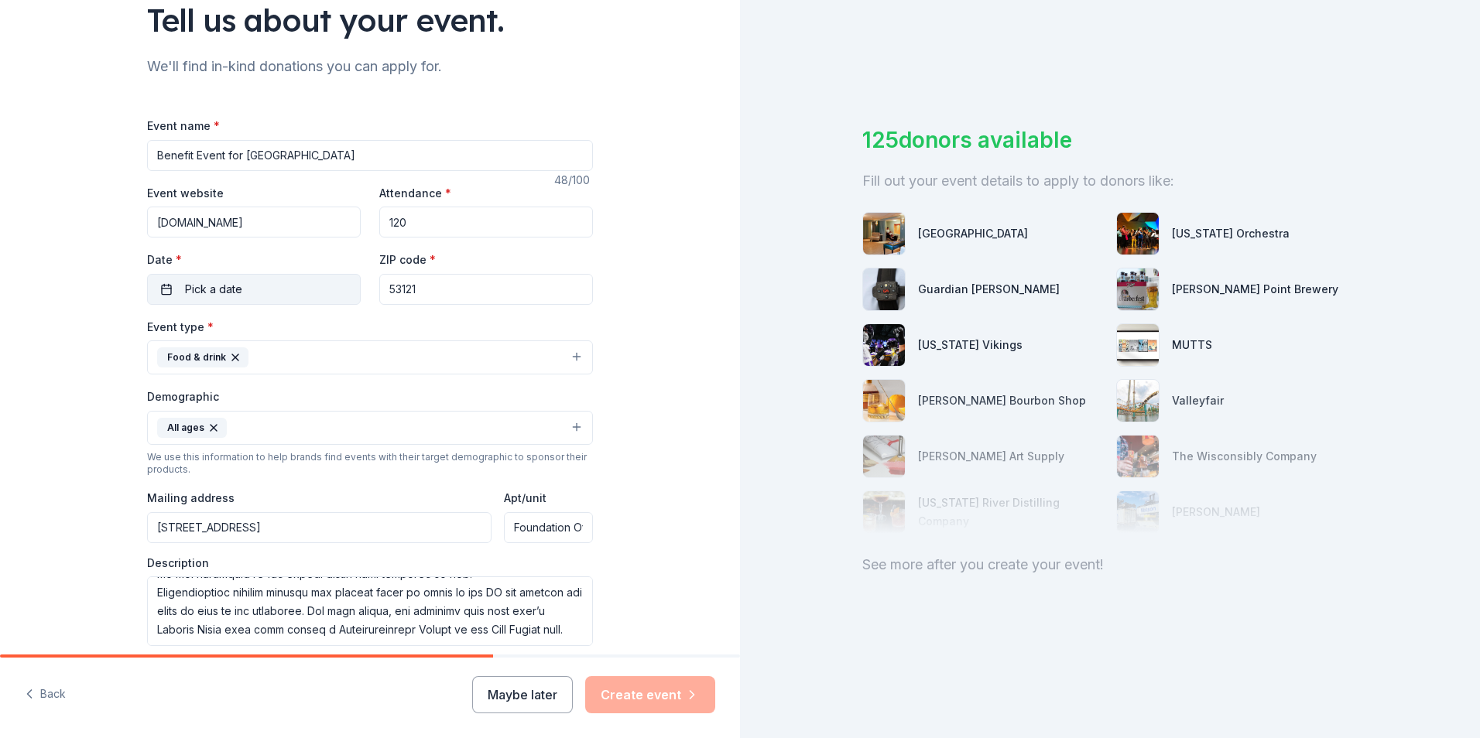
click at [223, 290] on span "Pick a date" at bounding box center [213, 289] width 57 height 19
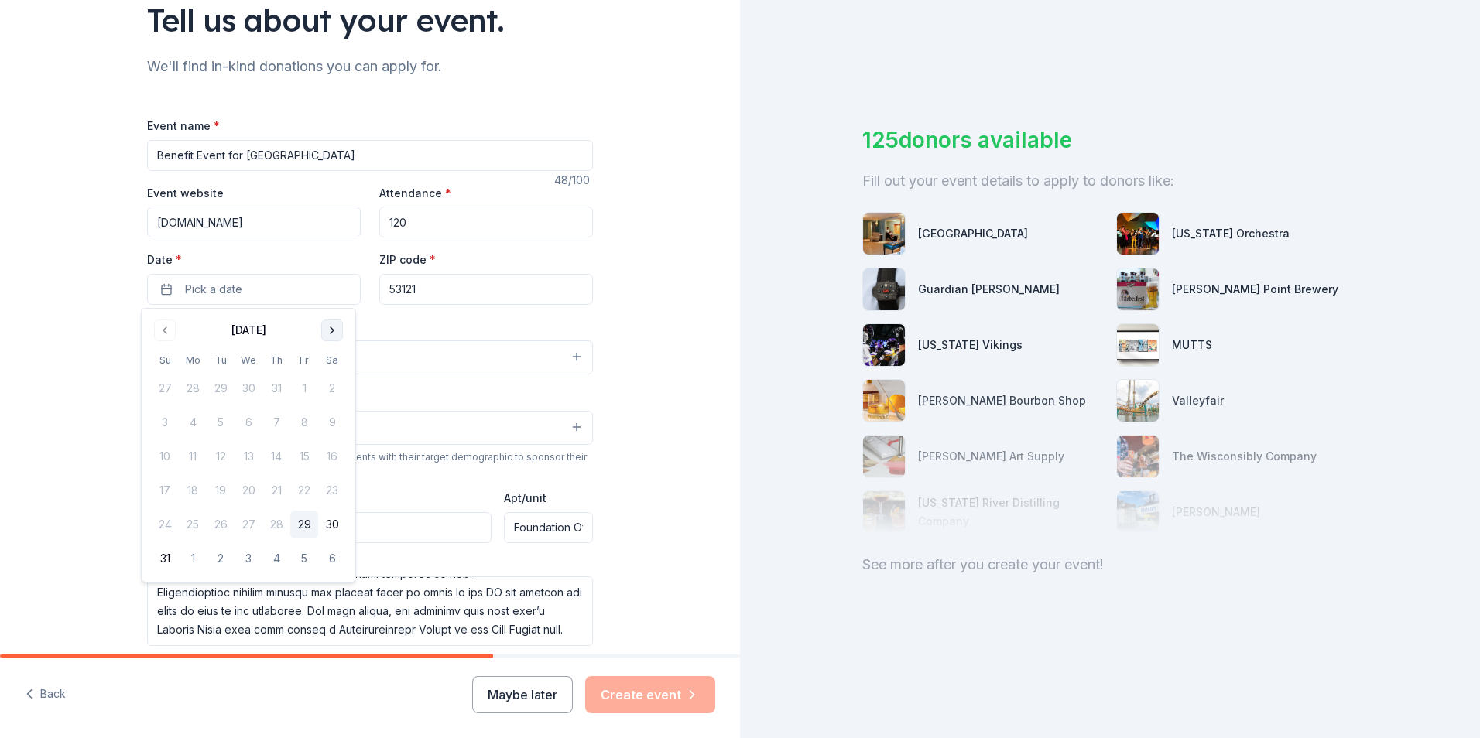
click at [341, 334] on button "Go to next month" at bounding box center [332, 331] width 22 height 22
click at [341, 332] on button "Go to next month" at bounding box center [332, 331] width 22 height 22
click at [330, 491] on button "25" at bounding box center [332, 491] width 28 height 28
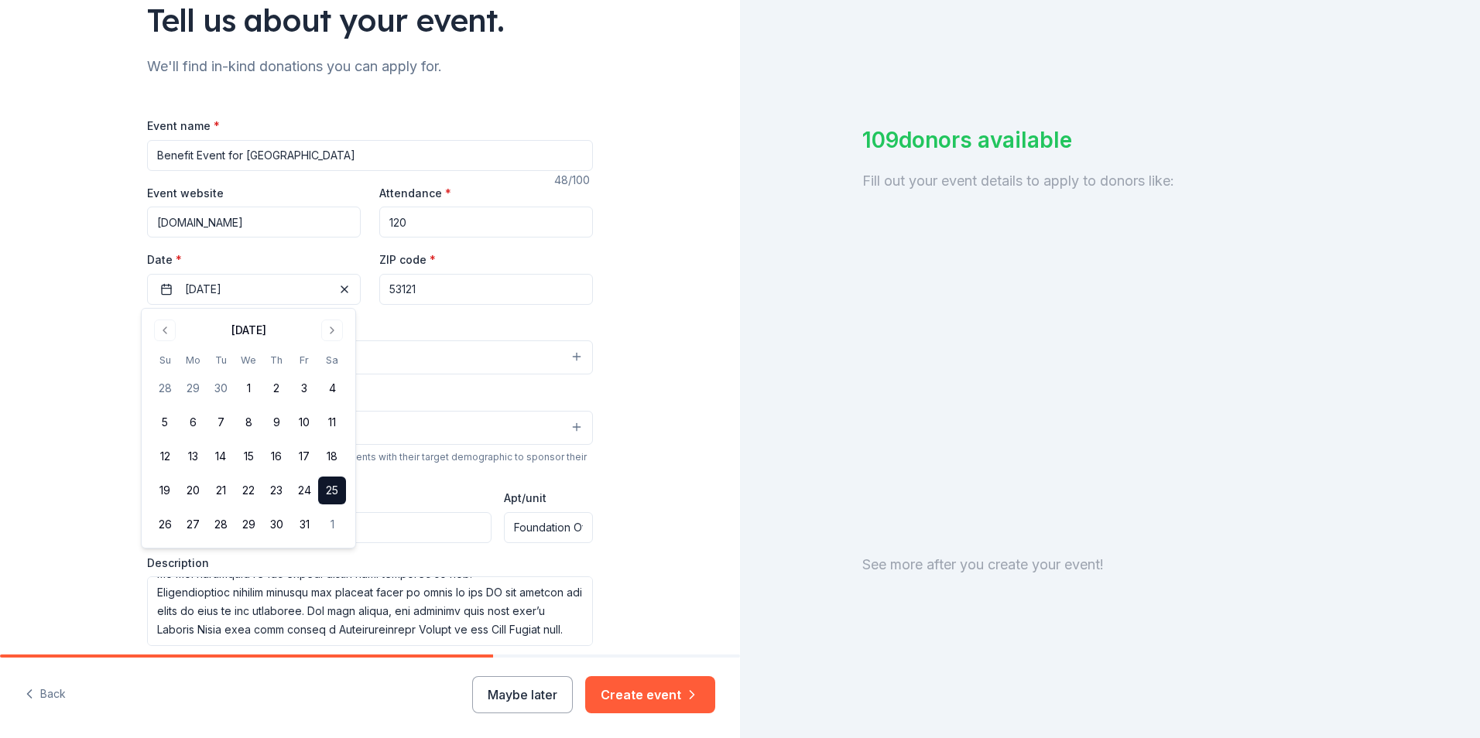
click at [639, 440] on div "Tell us about your event. We'll find in-kind donations you can apply for. Event…" at bounding box center [370, 419] width 740 height 1089
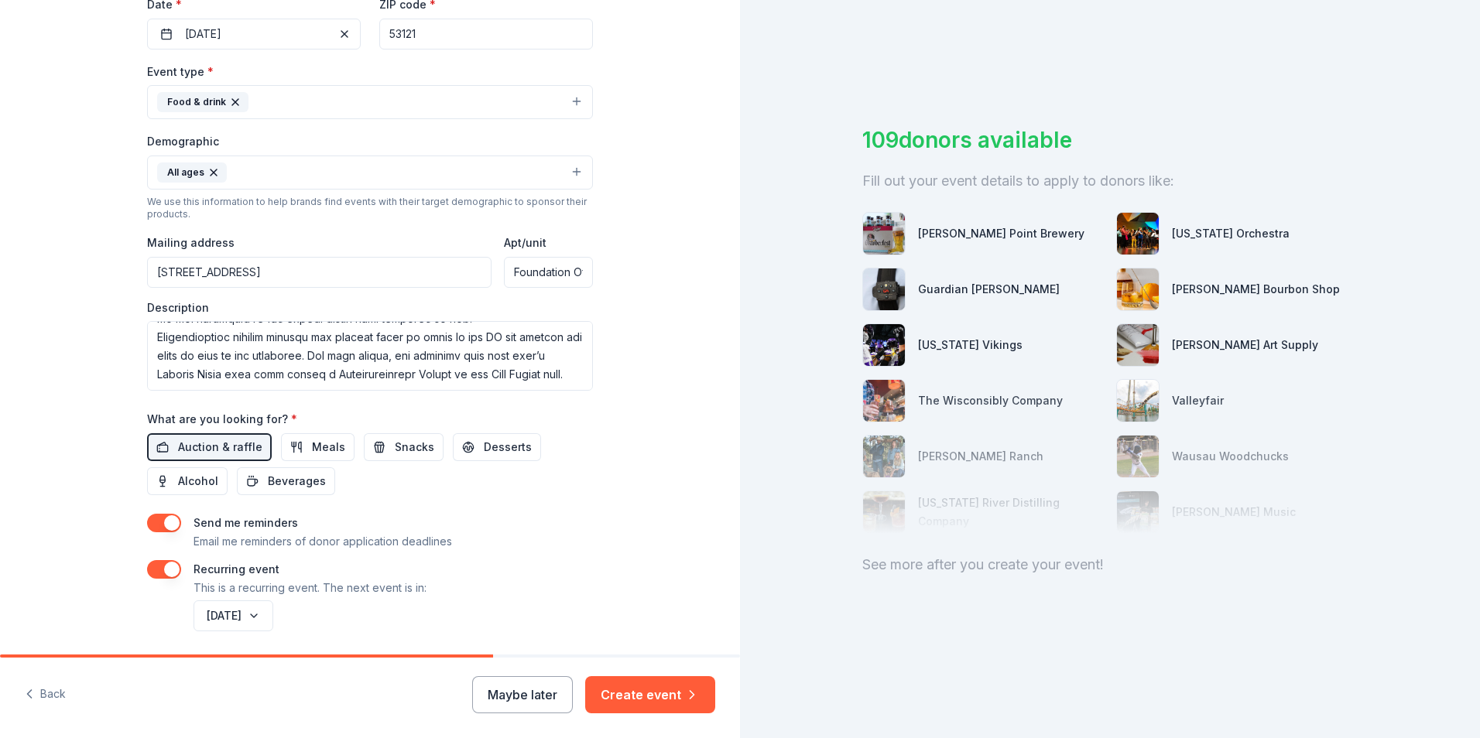
scroll to position [387, 0]
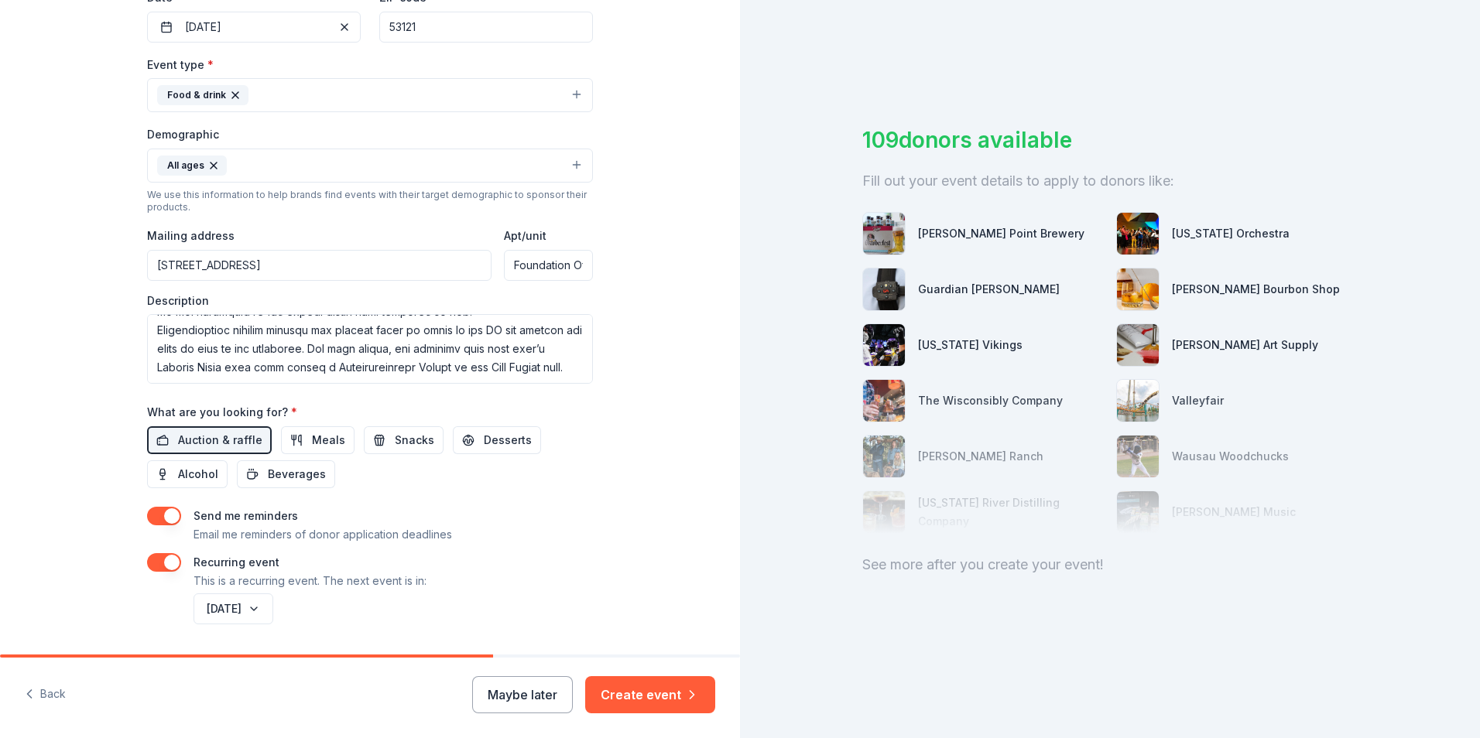
click at [621, 695] on button "Create event" at bounding box center [650, 695] width 130 height 37
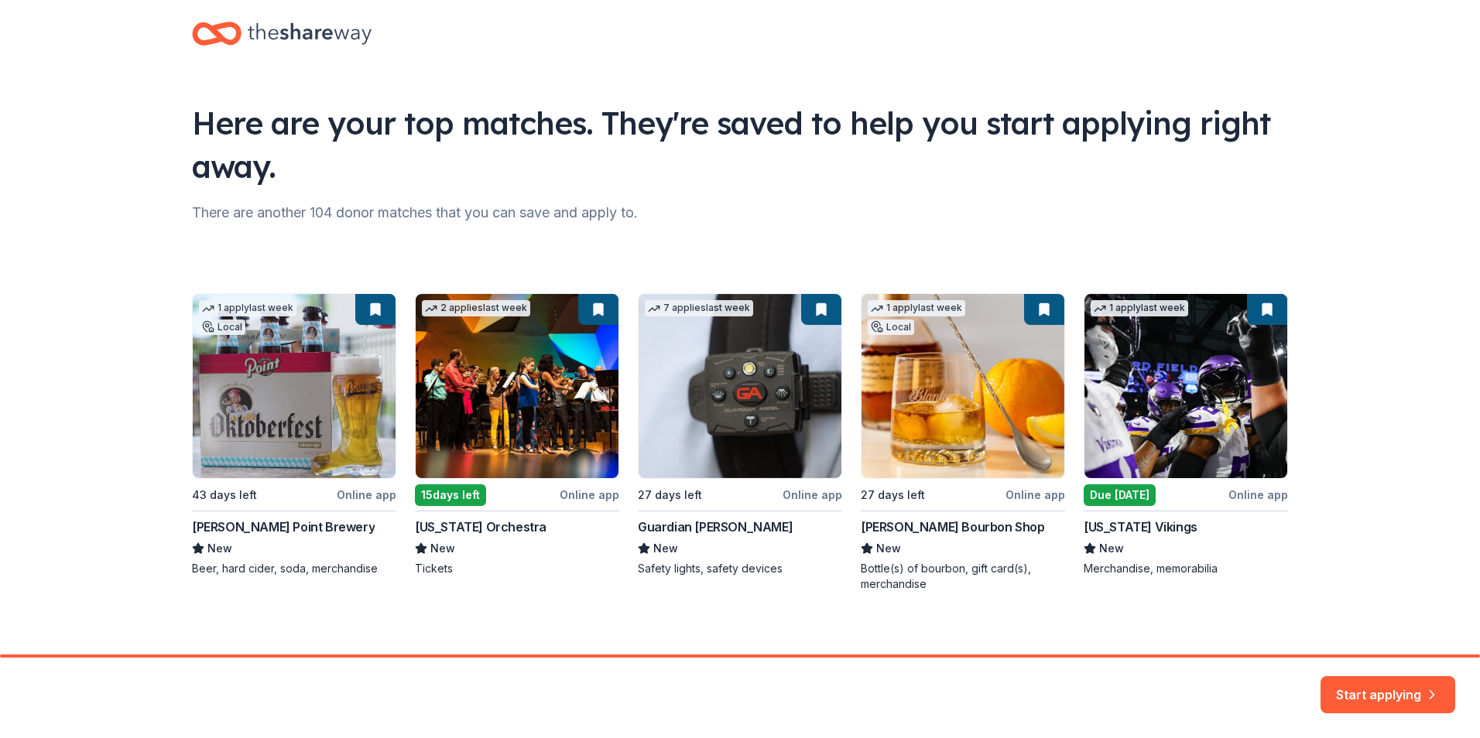
scroll to position [33, 0]
